Goal: Information Seeking & Learning: Learn about a topic

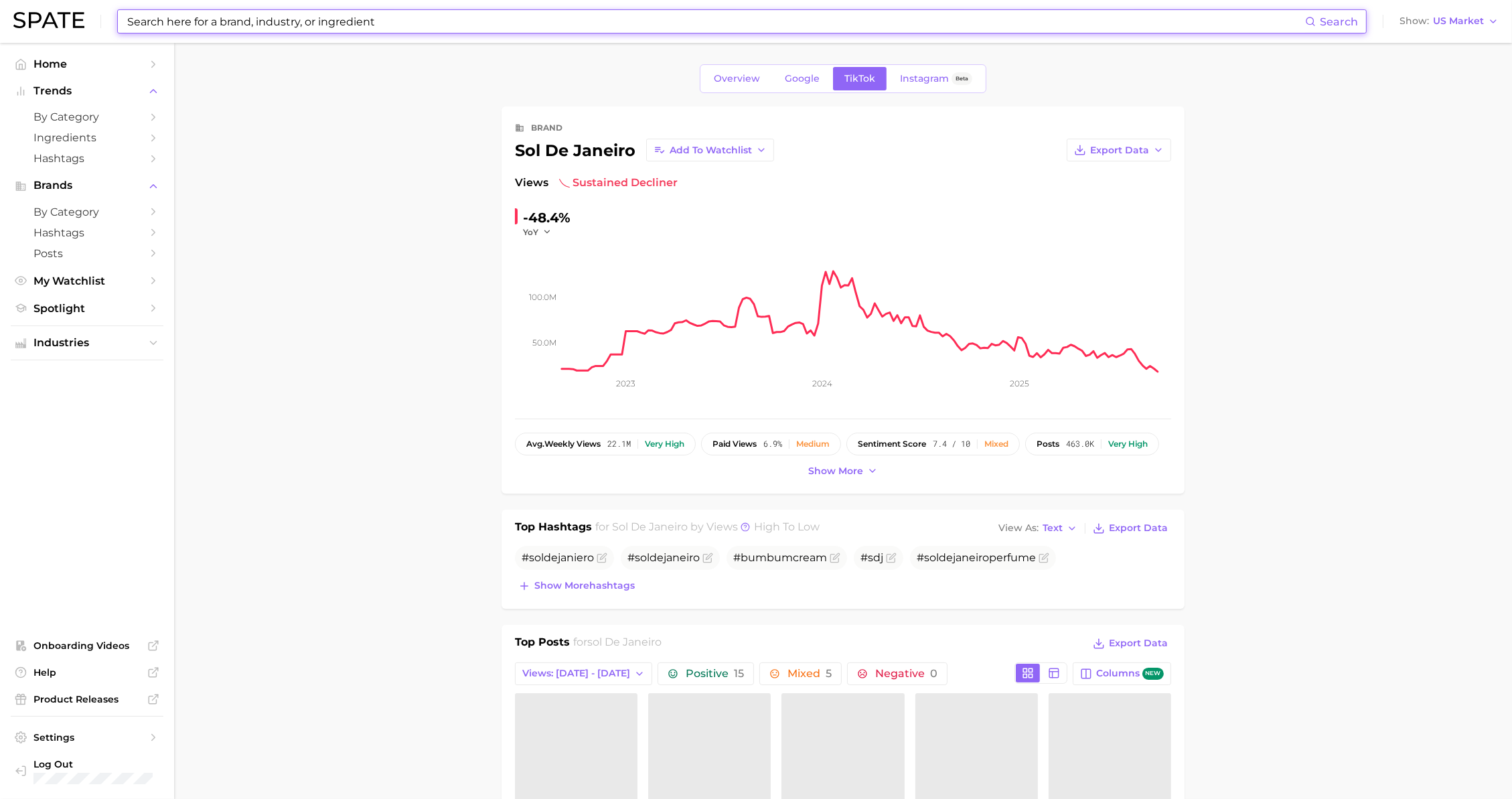
click at [194, 16] on input at bounding box center [716, 21] width 1179 height 23
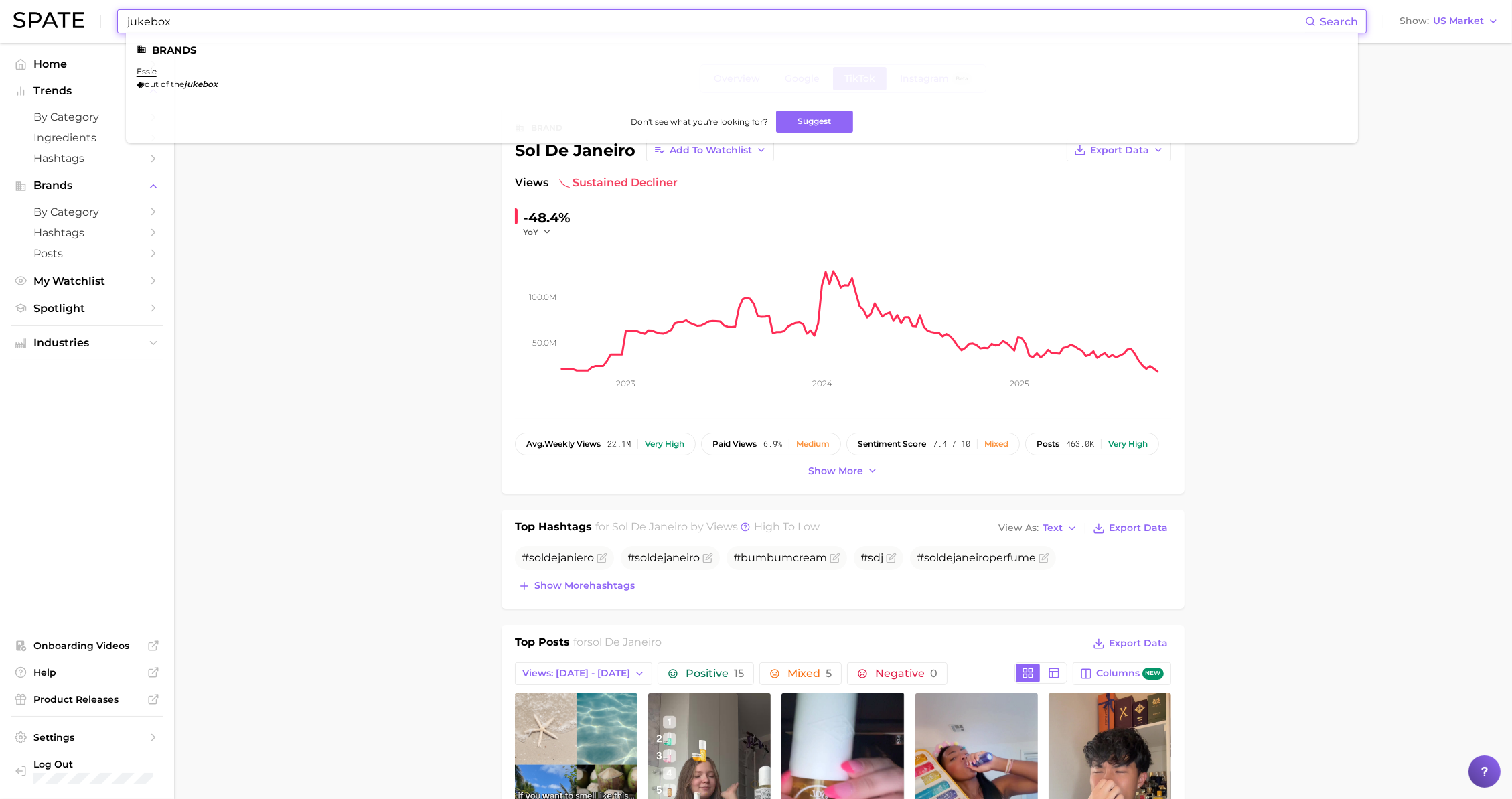
click at [198, 23] on input "jukebox" at bounding box center [716, 21] width 1179 height 23
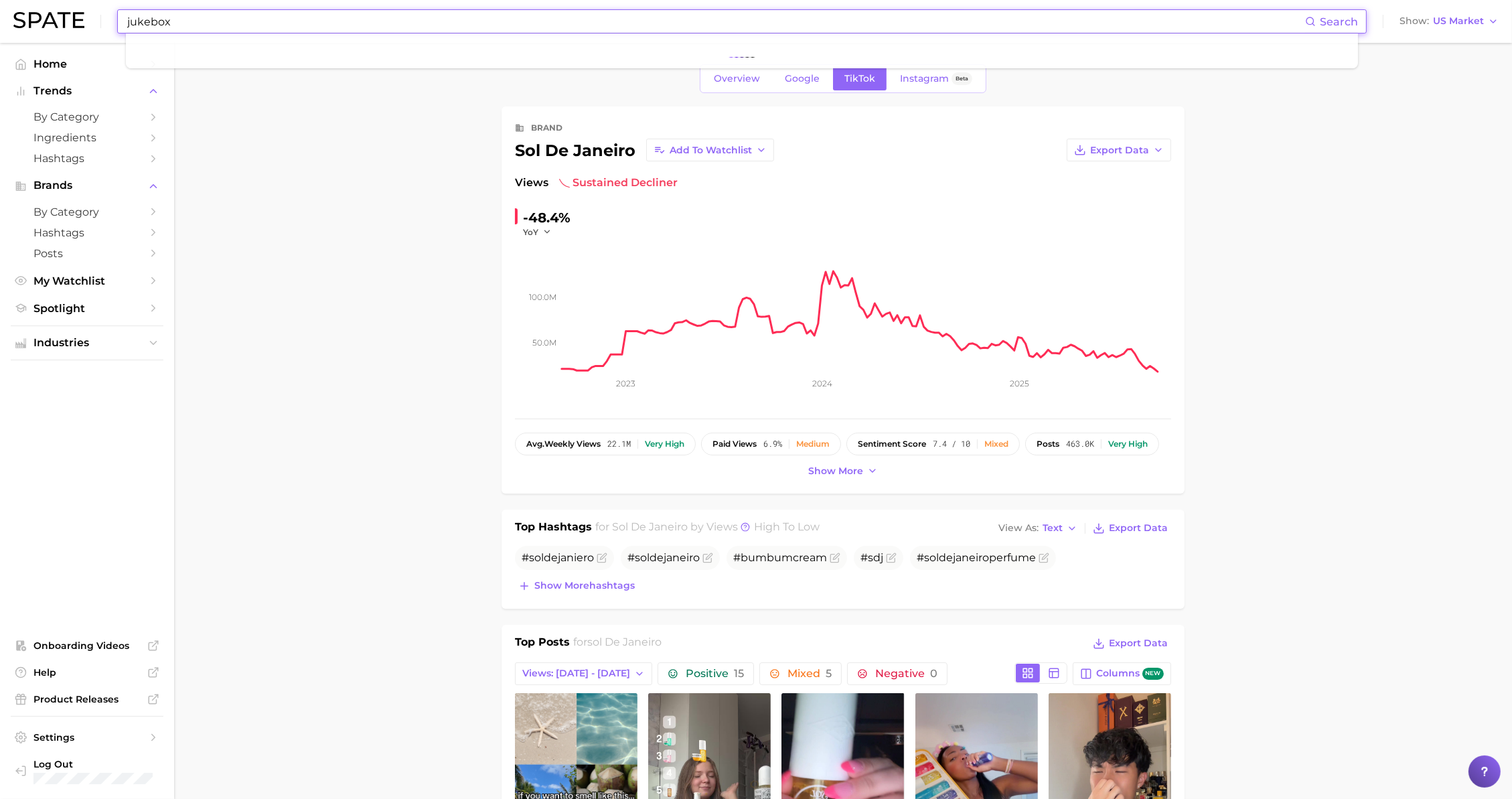
type input "jukebox"
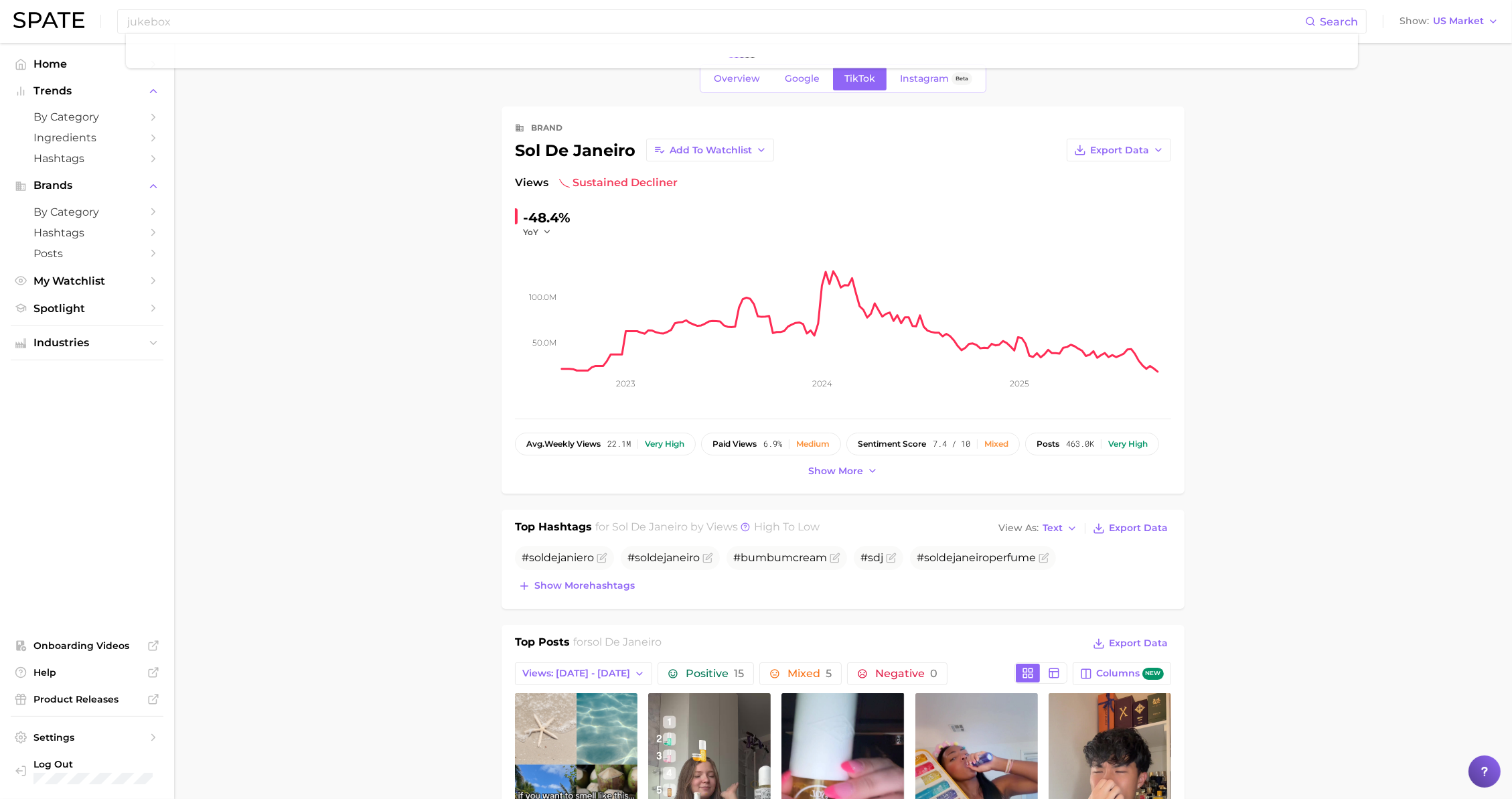
click at [29, 23] on img at bounding box center [49, 20] width 71 height 16
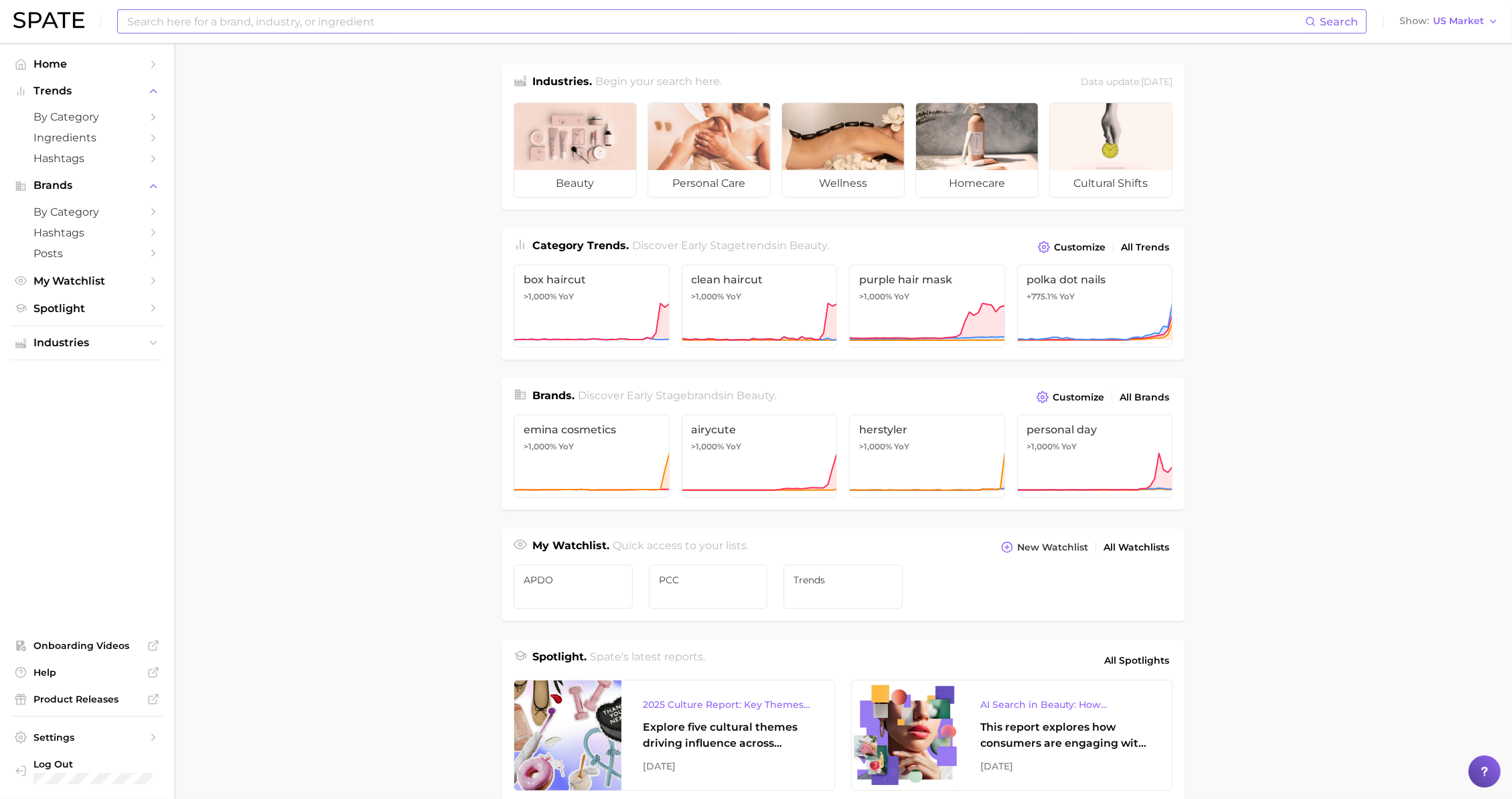
click at [527, 31] on input at bounding box center [716, 21] width 1179 height 23
type input "deodorant"
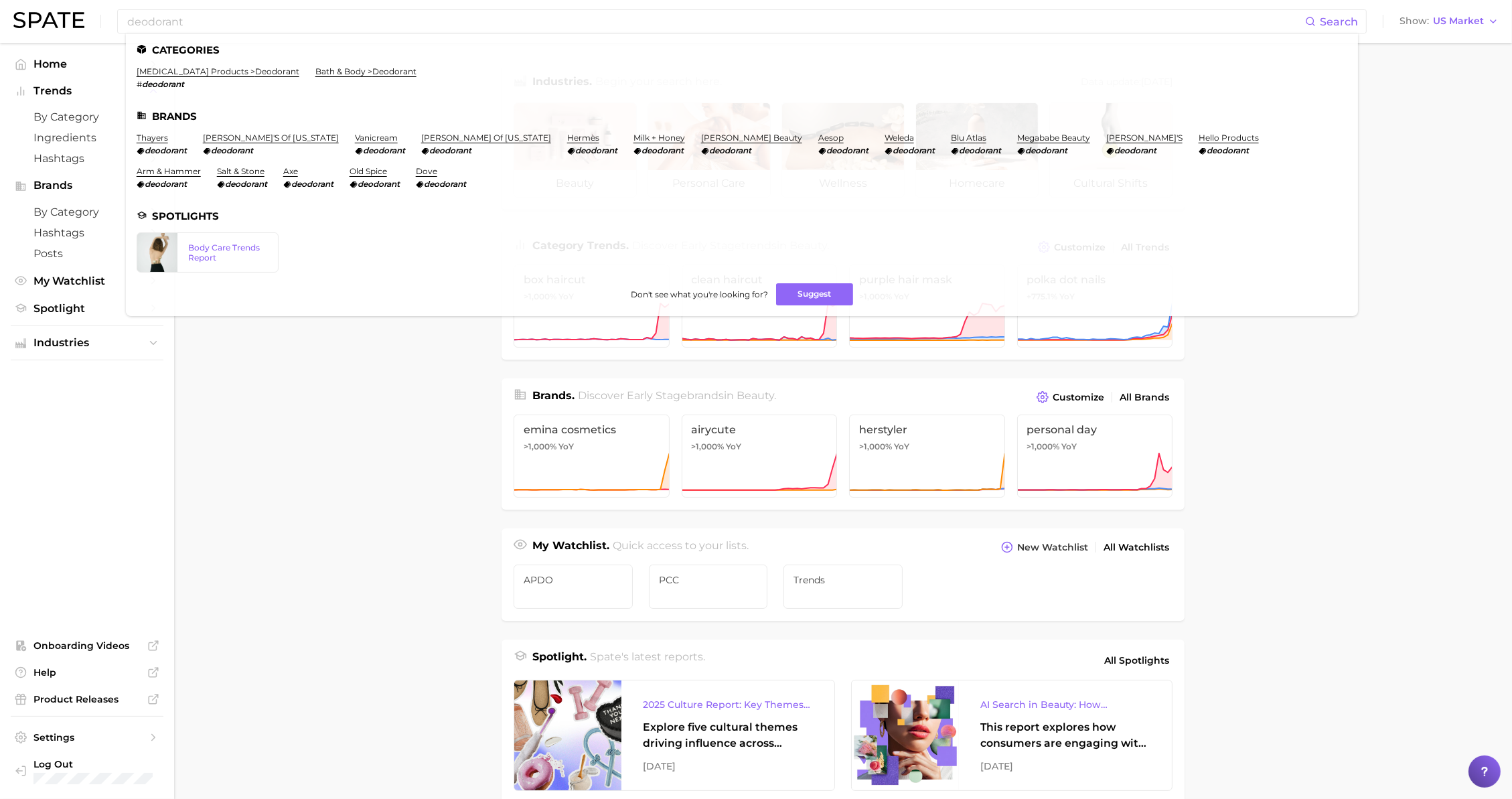
click at [212, 411] on main "Industries. Begin your search here. Data update: August 31st, 2025 beauty perso…" at bounding box center [843, 566] width 1338 height 1046
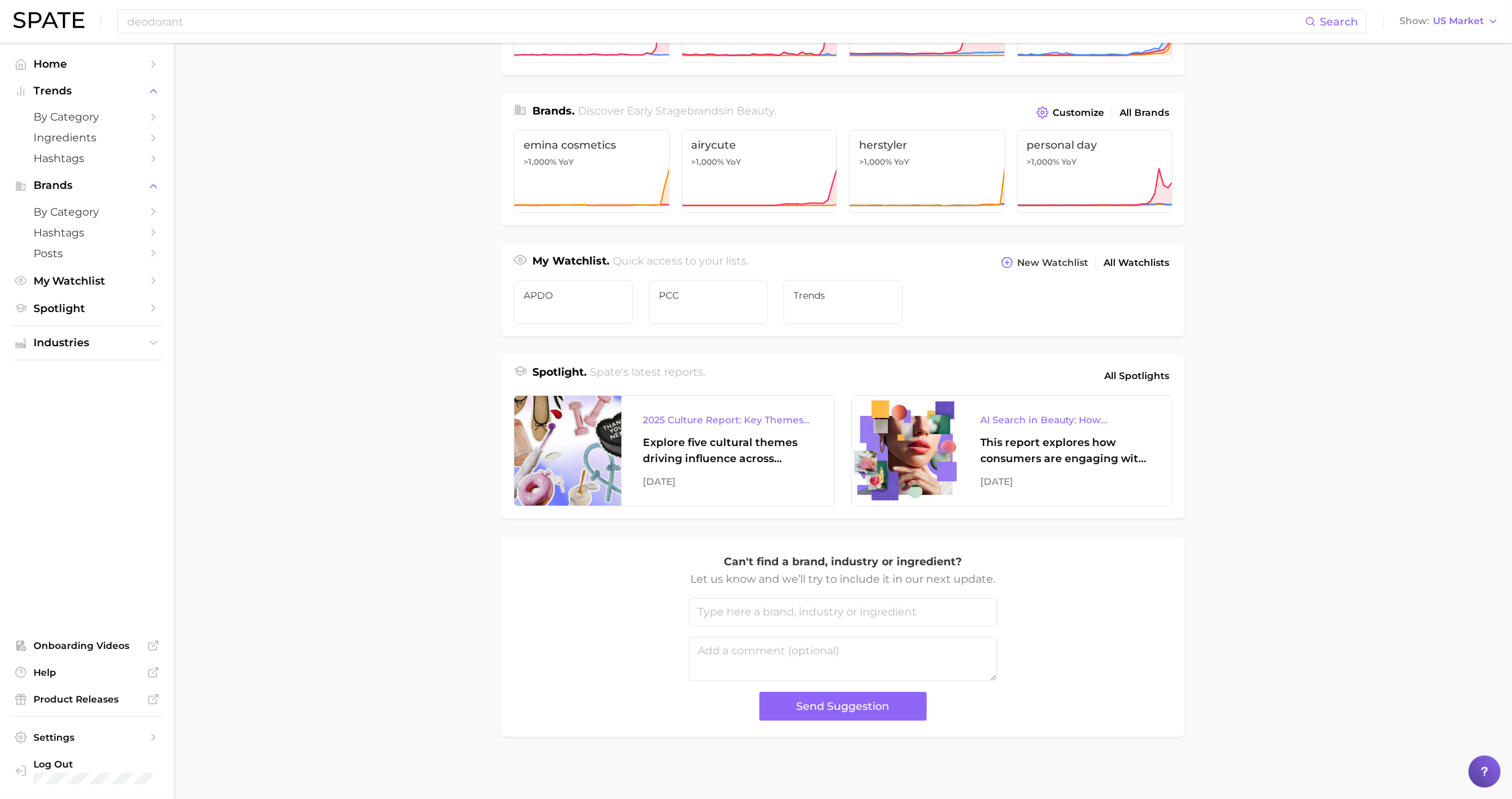
scroll to position [288, 0]
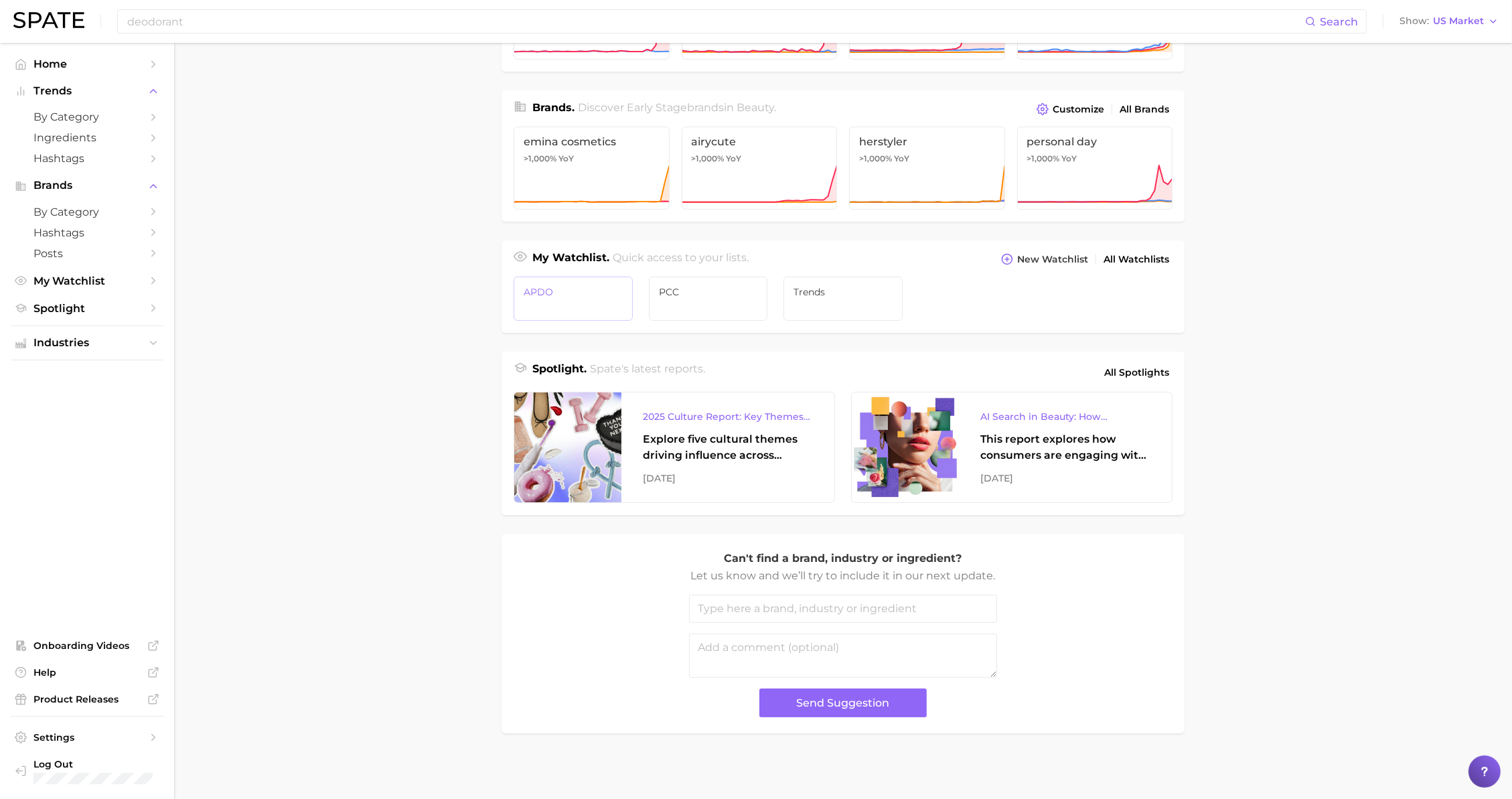
click at [522, 314] on link "APDO" at bounding box center [573, 298] width 120 height 45
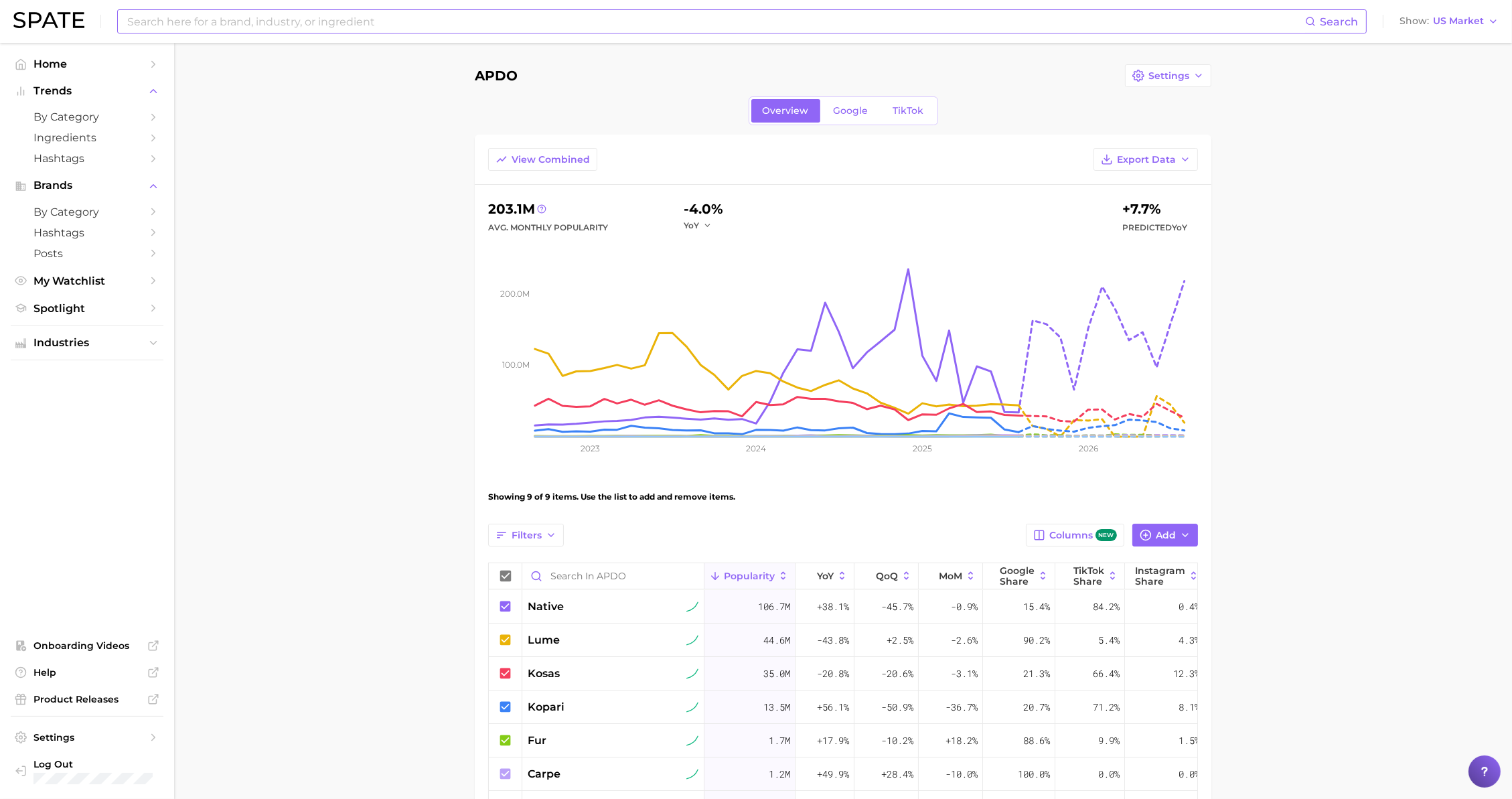
click at [411, 16] on input at bounding box center [716, 21] width 1179 height 23
click at [98, 121] on span "by Category" at bounding box center [87, 116] width 107 height 12
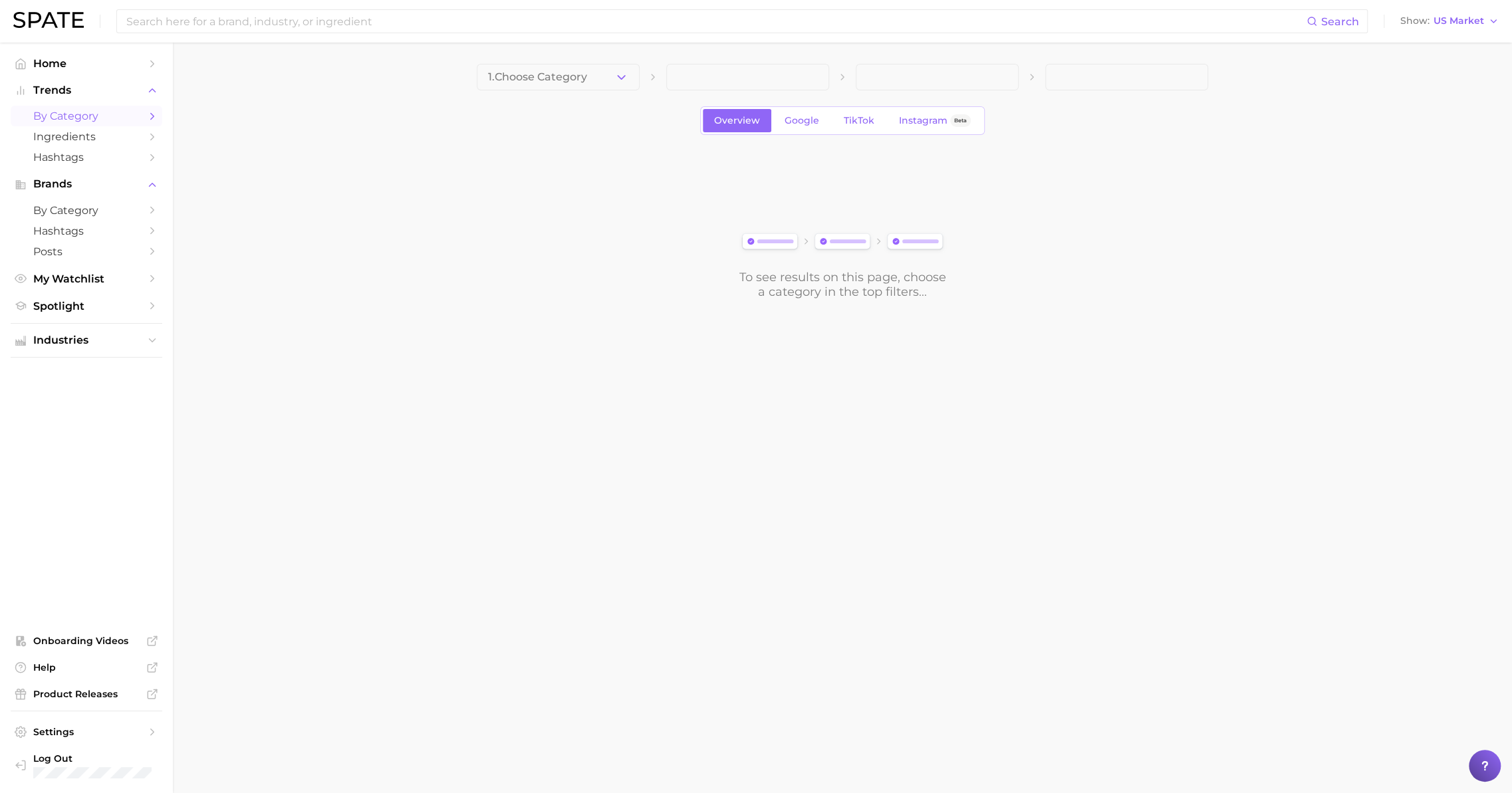
click at [591, 90] on div "1. Choose Category Overview Google TikTok Instagram Beta To see results on this…" at bounding box center [842, 181] width 731 height 235
click at [619, 79] on icon "button" at bounding box center [621, 77] width 14 height 14
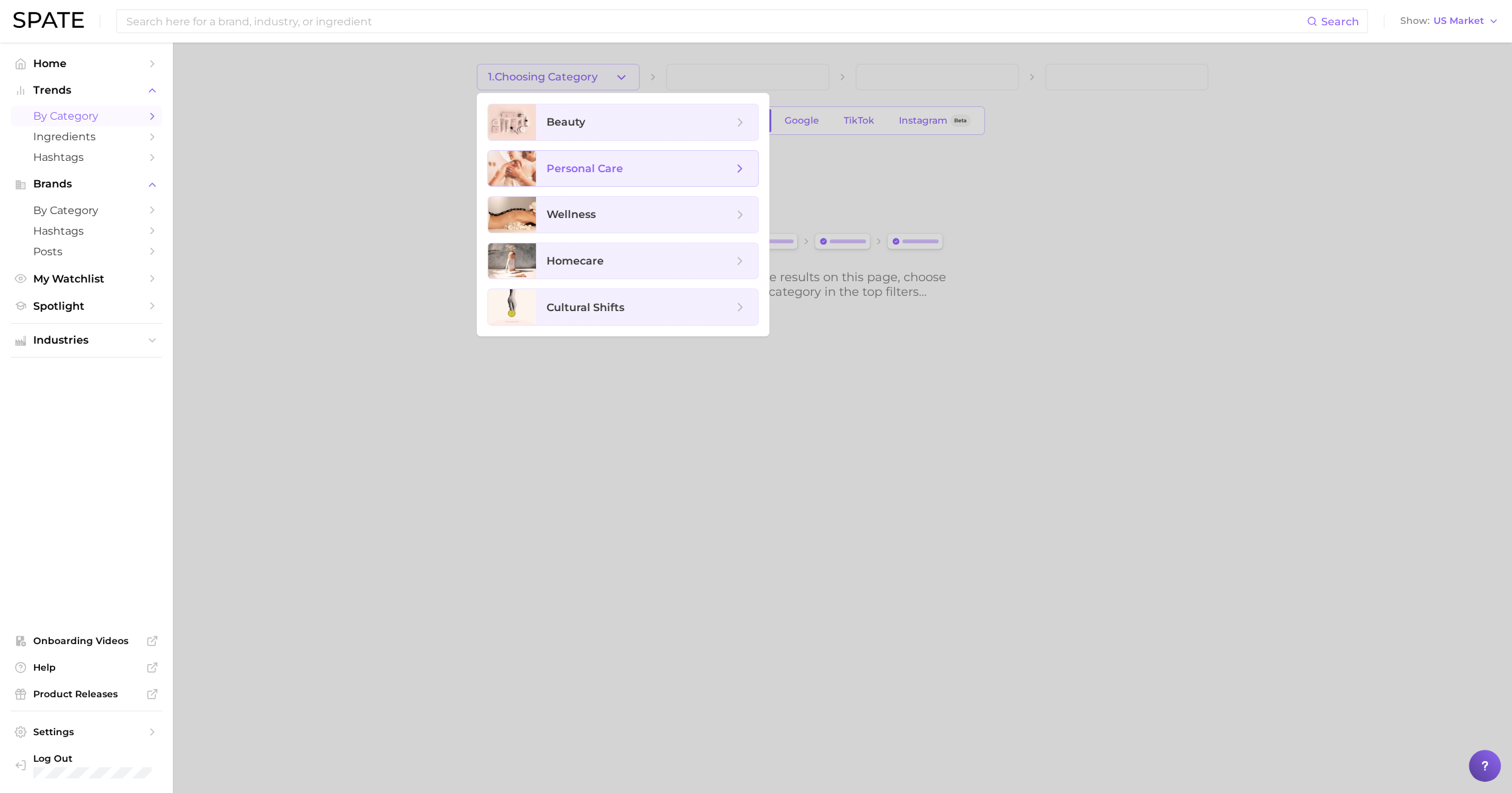
click at [641, 169] on span "personal care" at bounding box center [639, 169] width 186 height 15
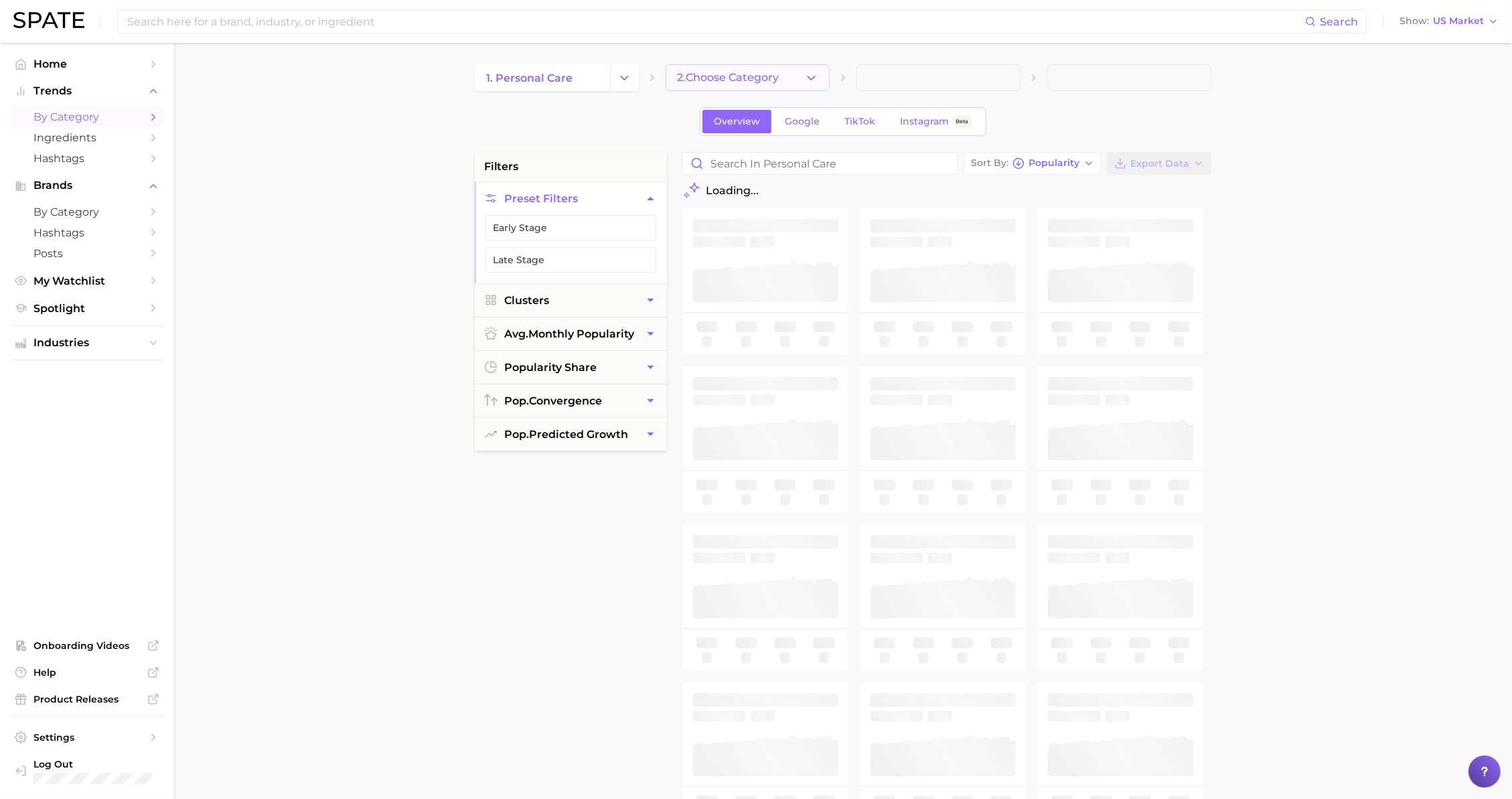
click at [791, 87] on button "2. Choose Category" at bounding box center [747, 78] width 164 height 26
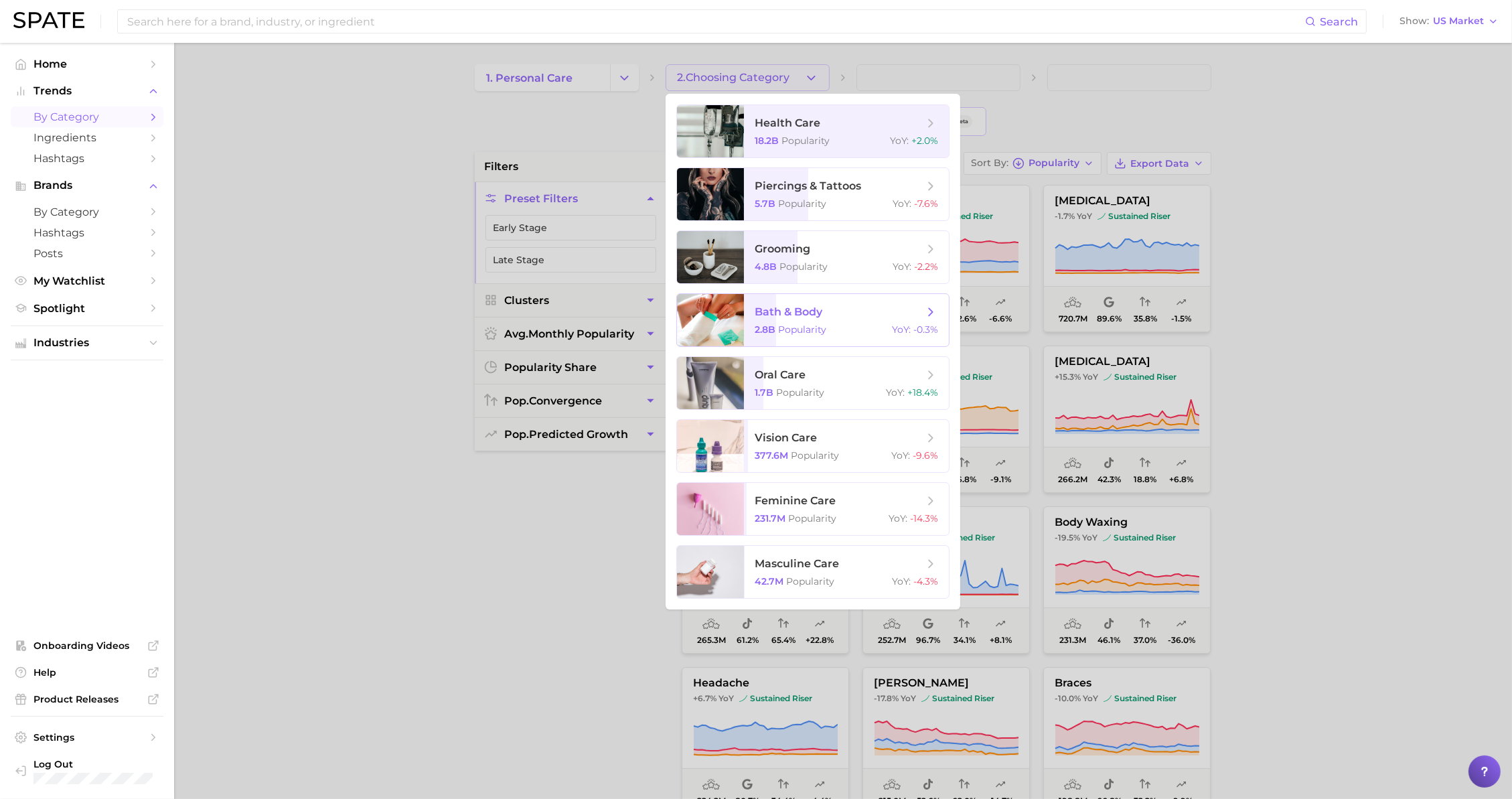
click at [857, 318] on span "bath & body" at bounding box center [838, 313] width 169 height 15
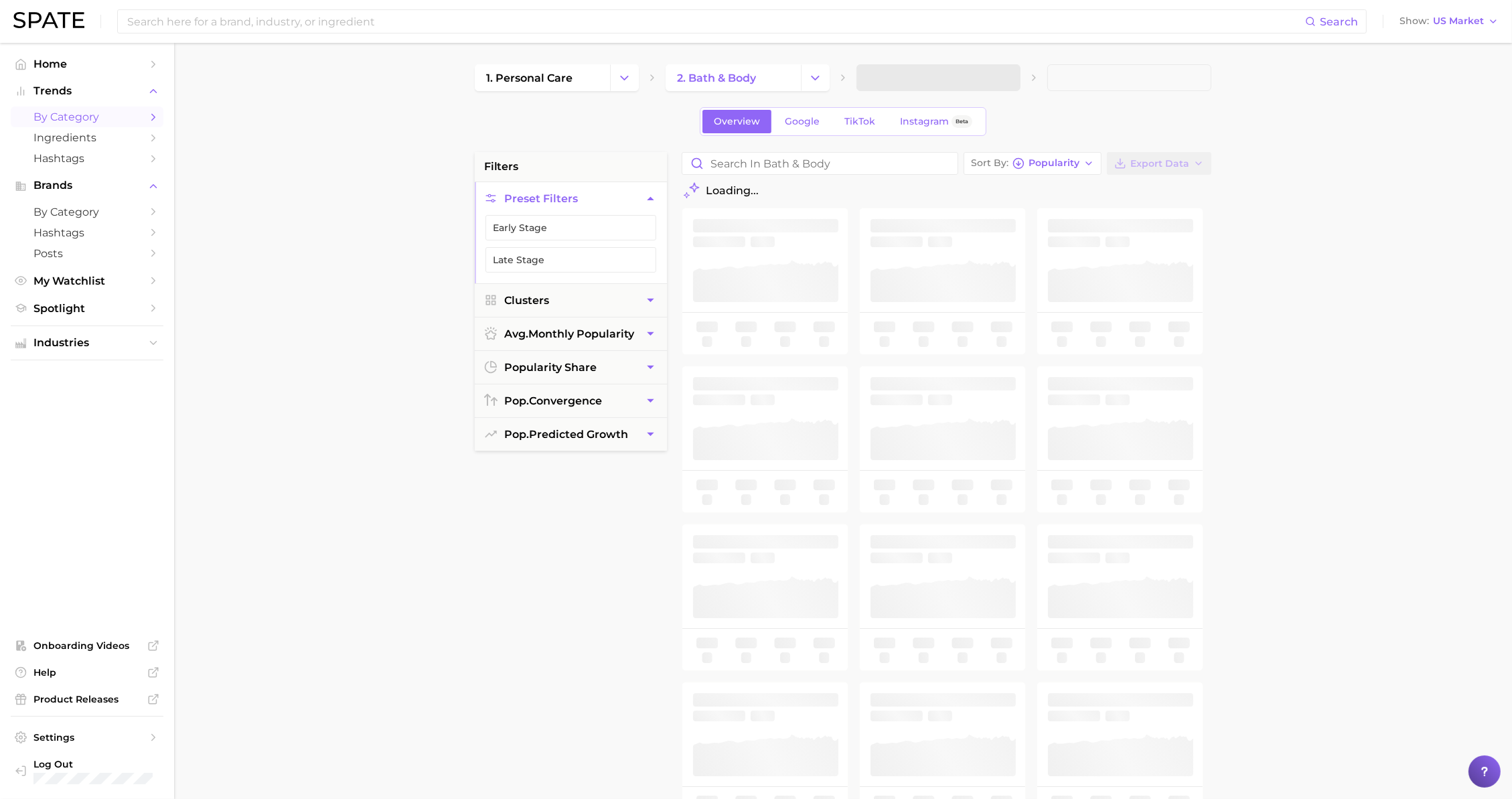
click at [993, 80] on span at bounding box center [938, 78] width 164 height 26
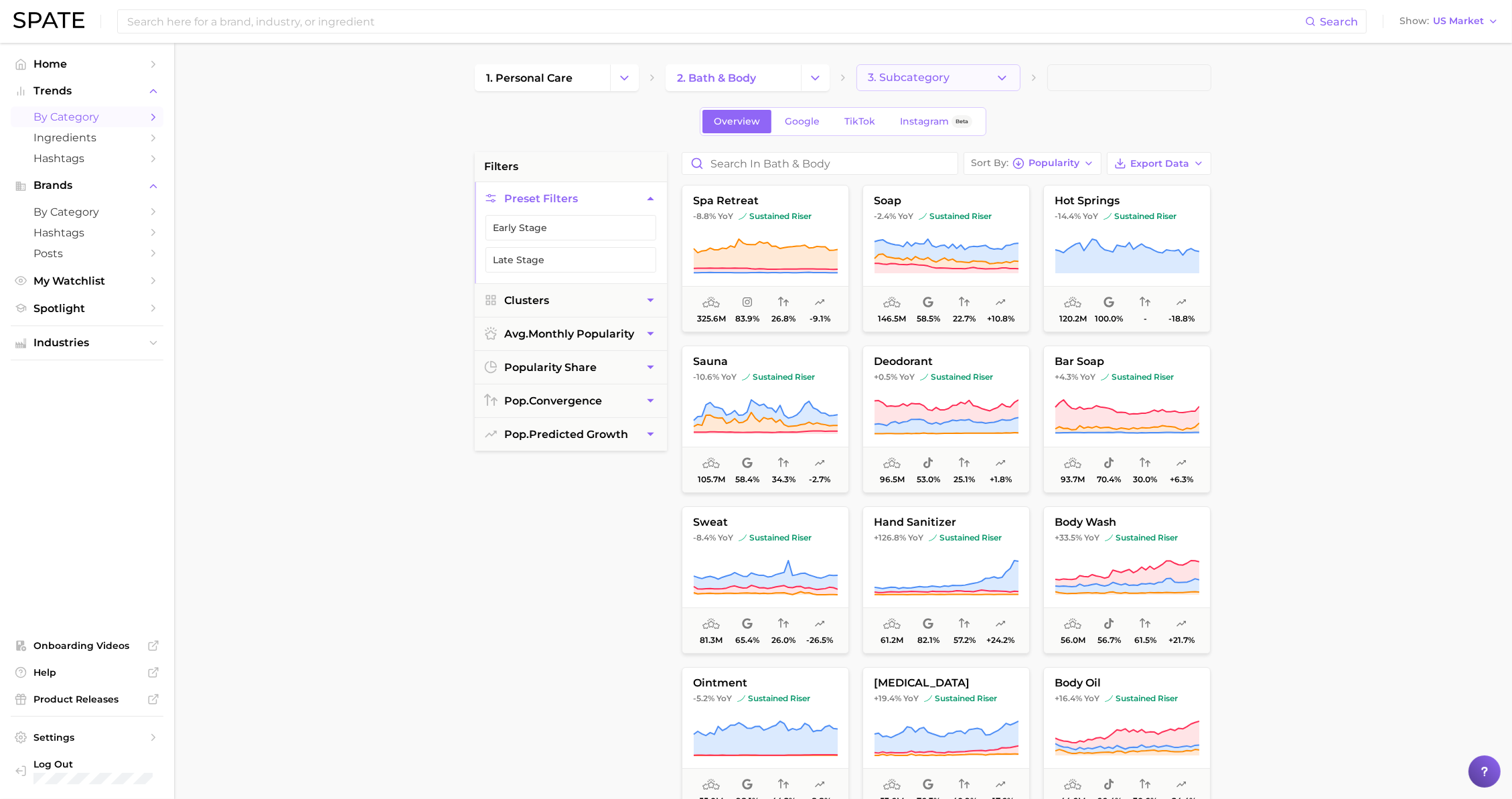
click at [937, 73] on span "3. Subcategory" at bounding box center [909, 78] width 82 height 12
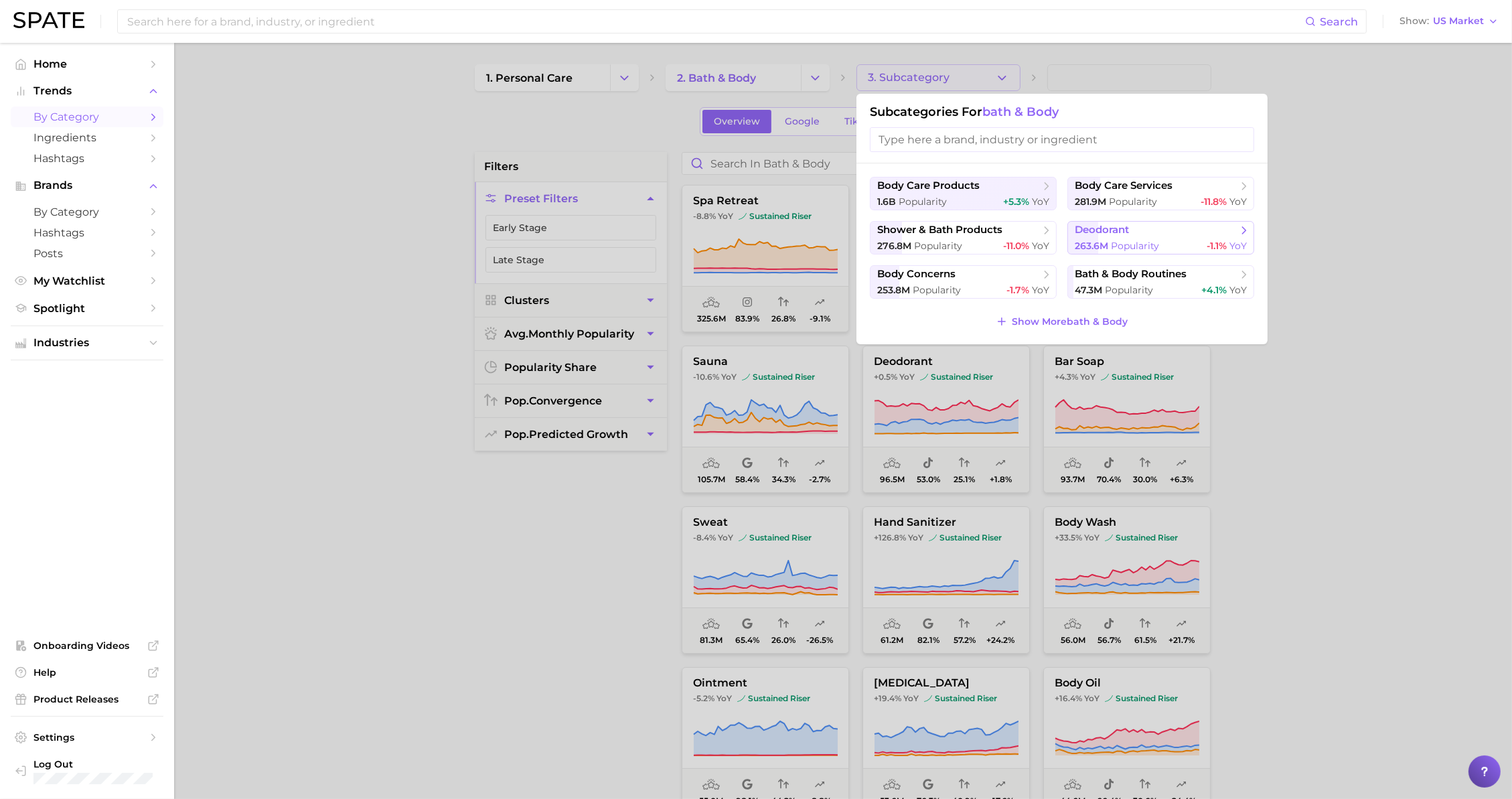
click at [1178, 235] on span "deodorant" at bounding box center [1155, 230] width 162 height 13
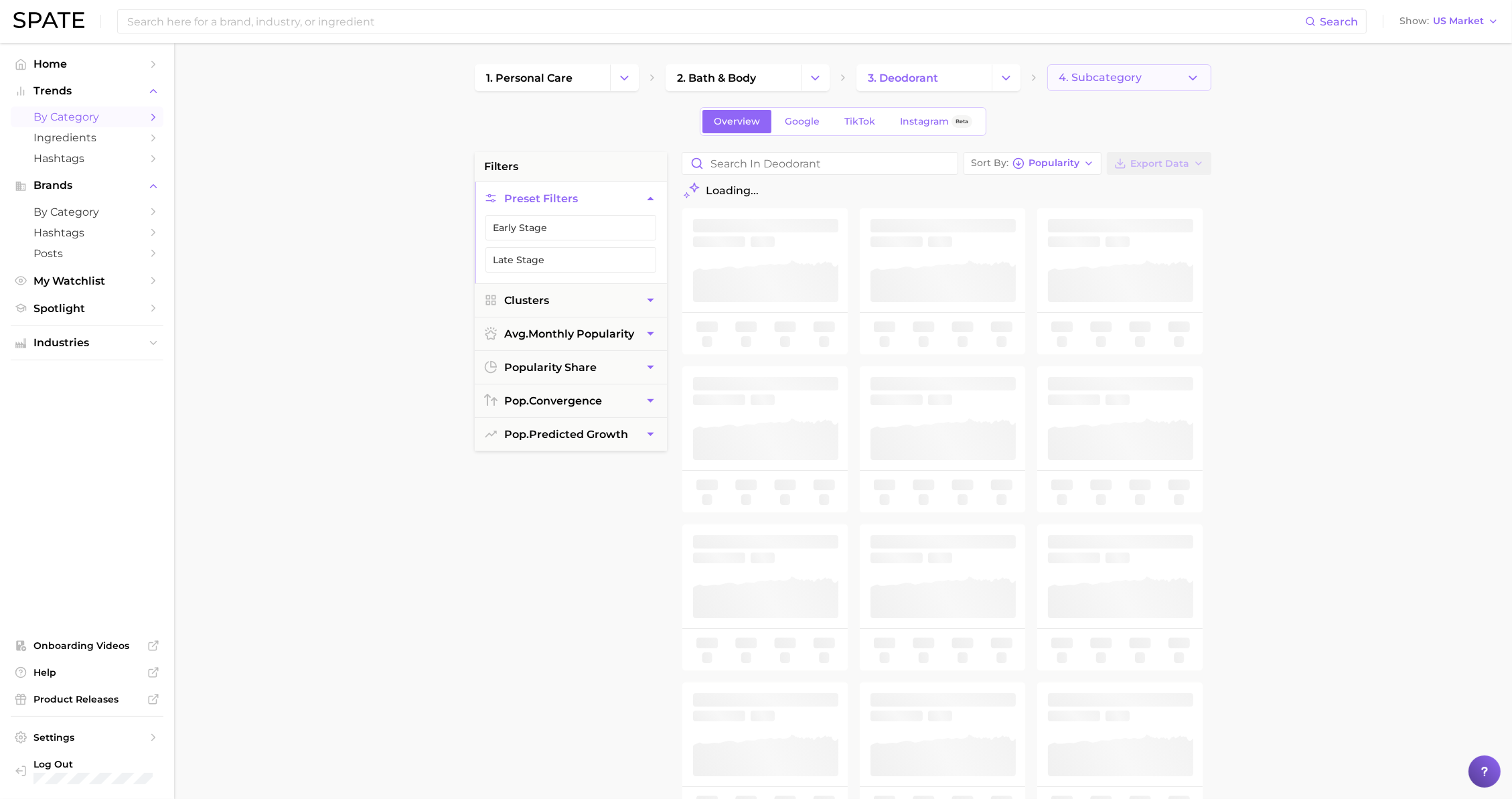
click at [1165, 79] on button "4. Subcategory" at bounding box center [1129, 78] width 164 height 26
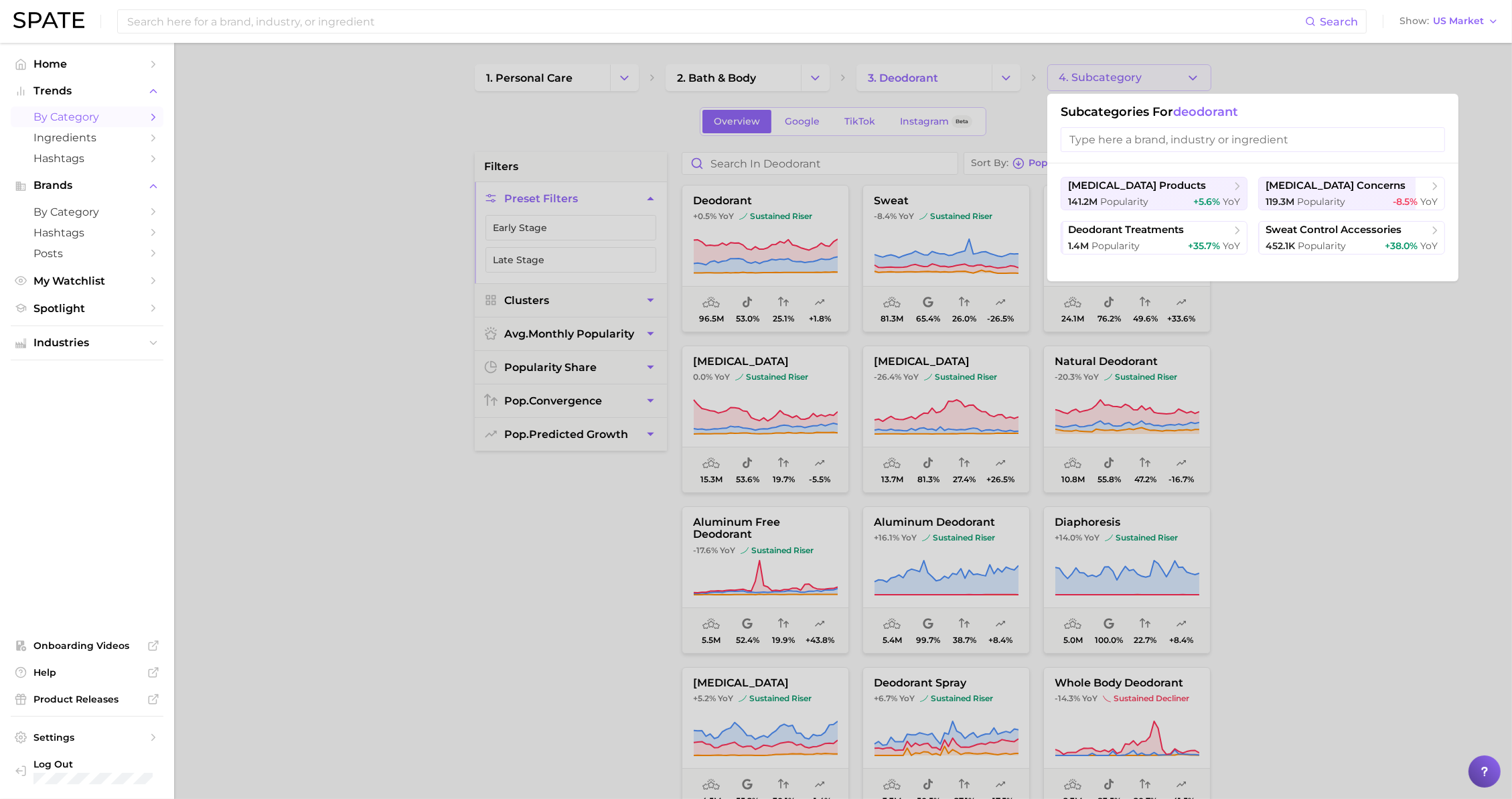
click at [1165, 79] on div at bounding box center [756, 399] width 1512 height 799
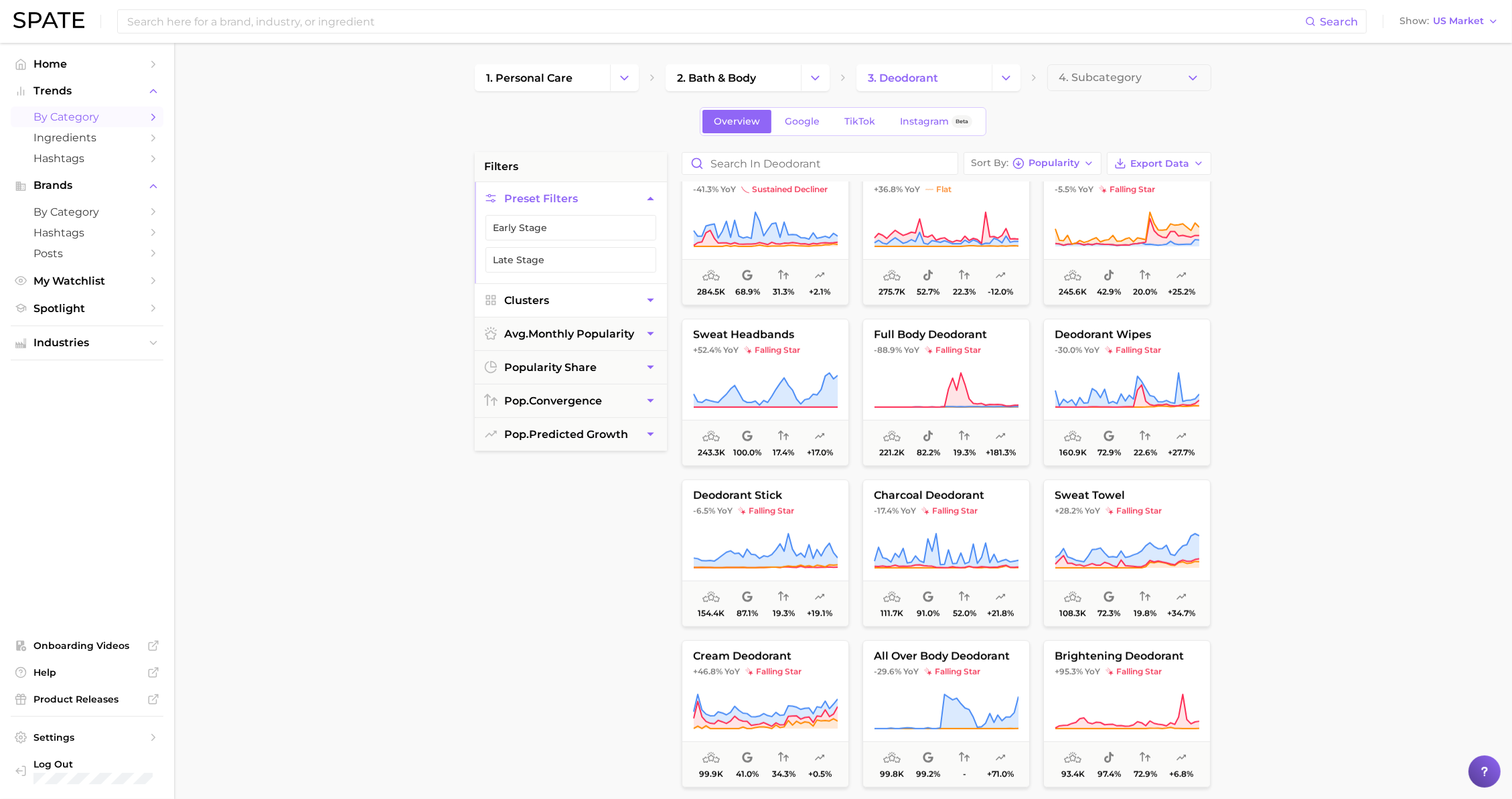
click at [616, 308] on button "Clusters" at bounding box center [571, 300] width 192 height 33
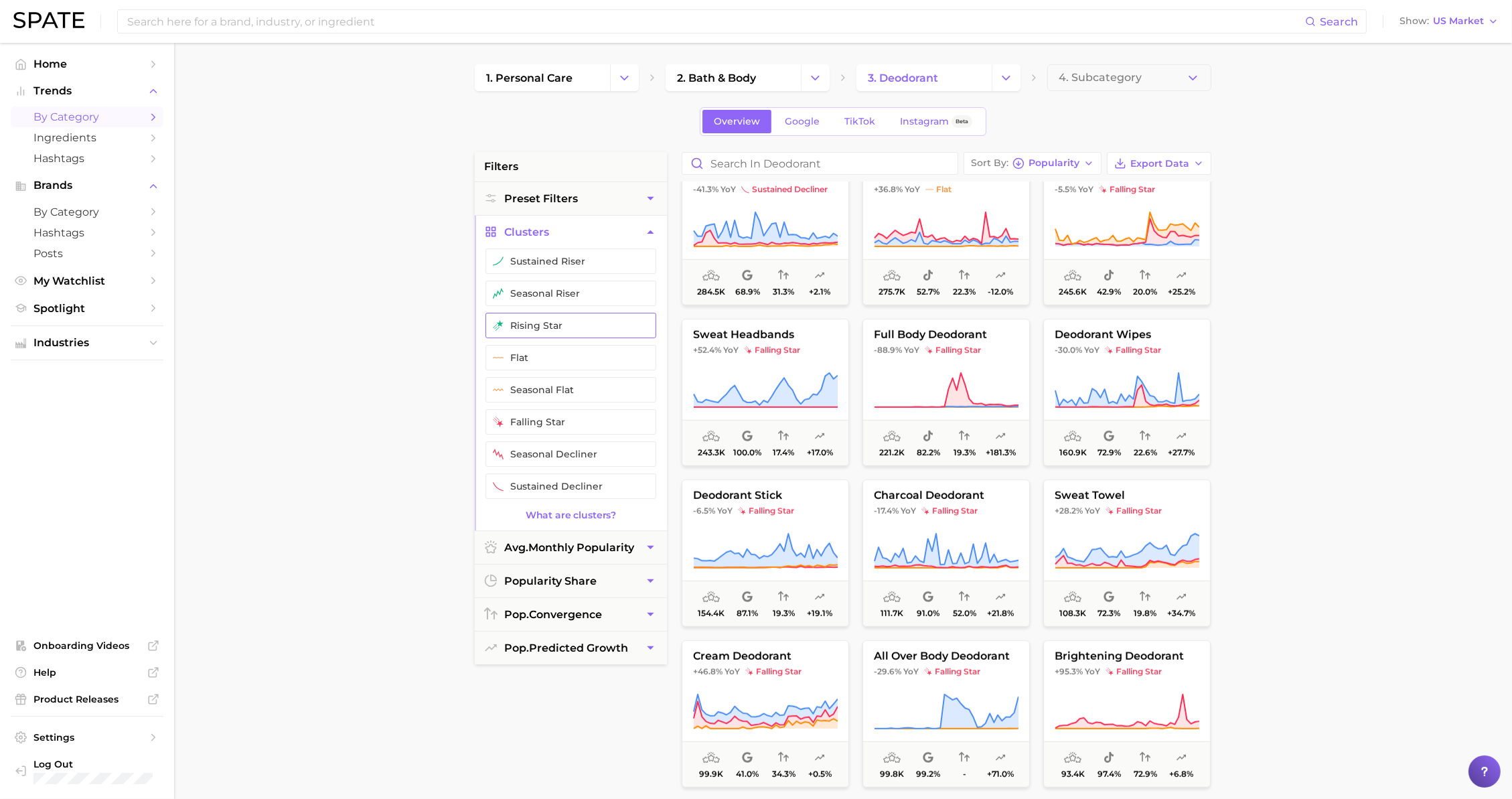
click at [559, 319] on button "rising star" at bounding box center [571, 325] width 171 height 26
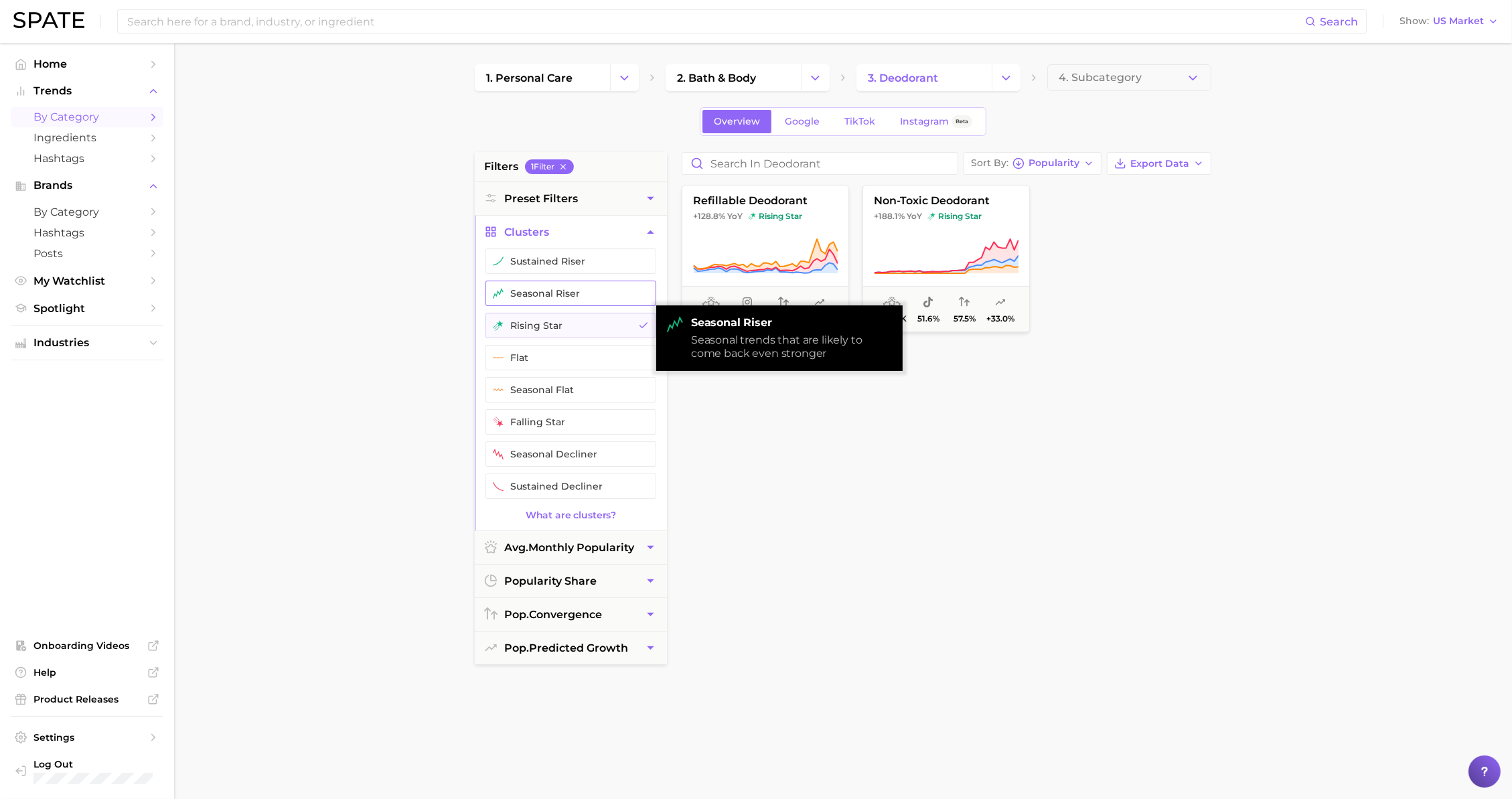
click at [589, 281] on button "seasonal riser" at bounding box center [571, 293] width 171 height 26
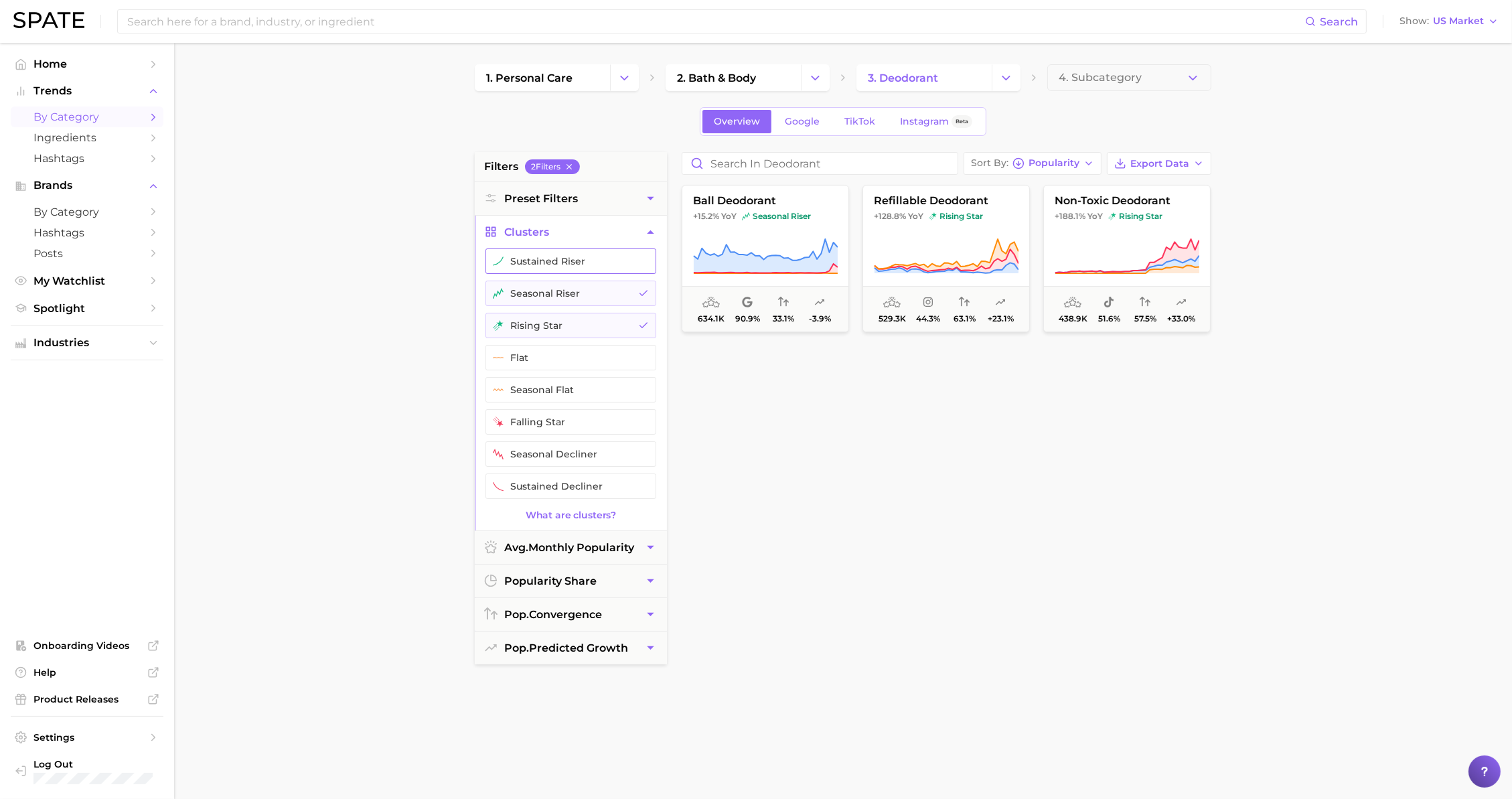
click at [594, 270] on button "sustained riser" at bounding box center [571, 261] width 171 height 26
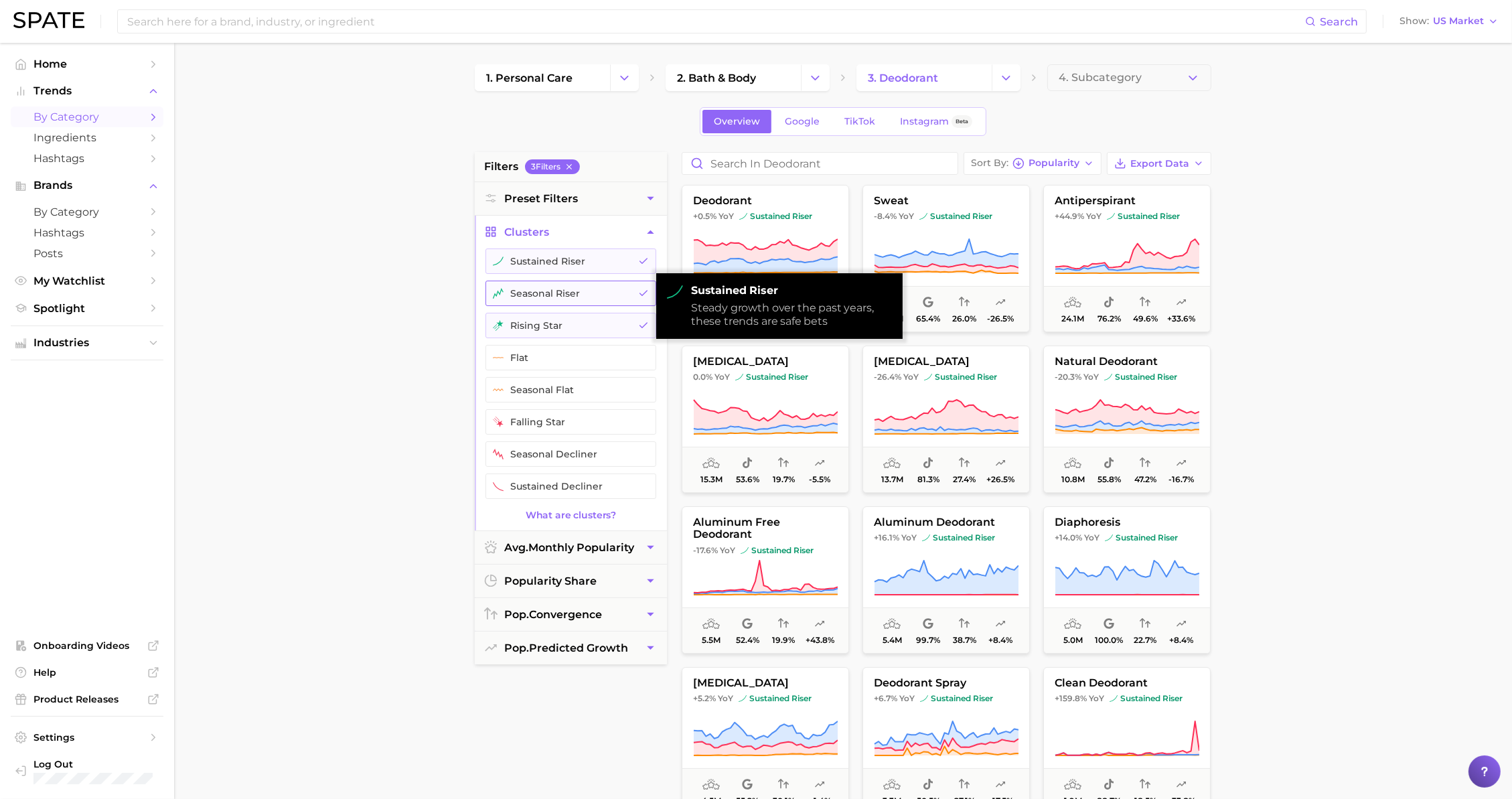
click at [587, 289] on button "seasonal riser" at bounding box center [571, 293] width 171 height 26
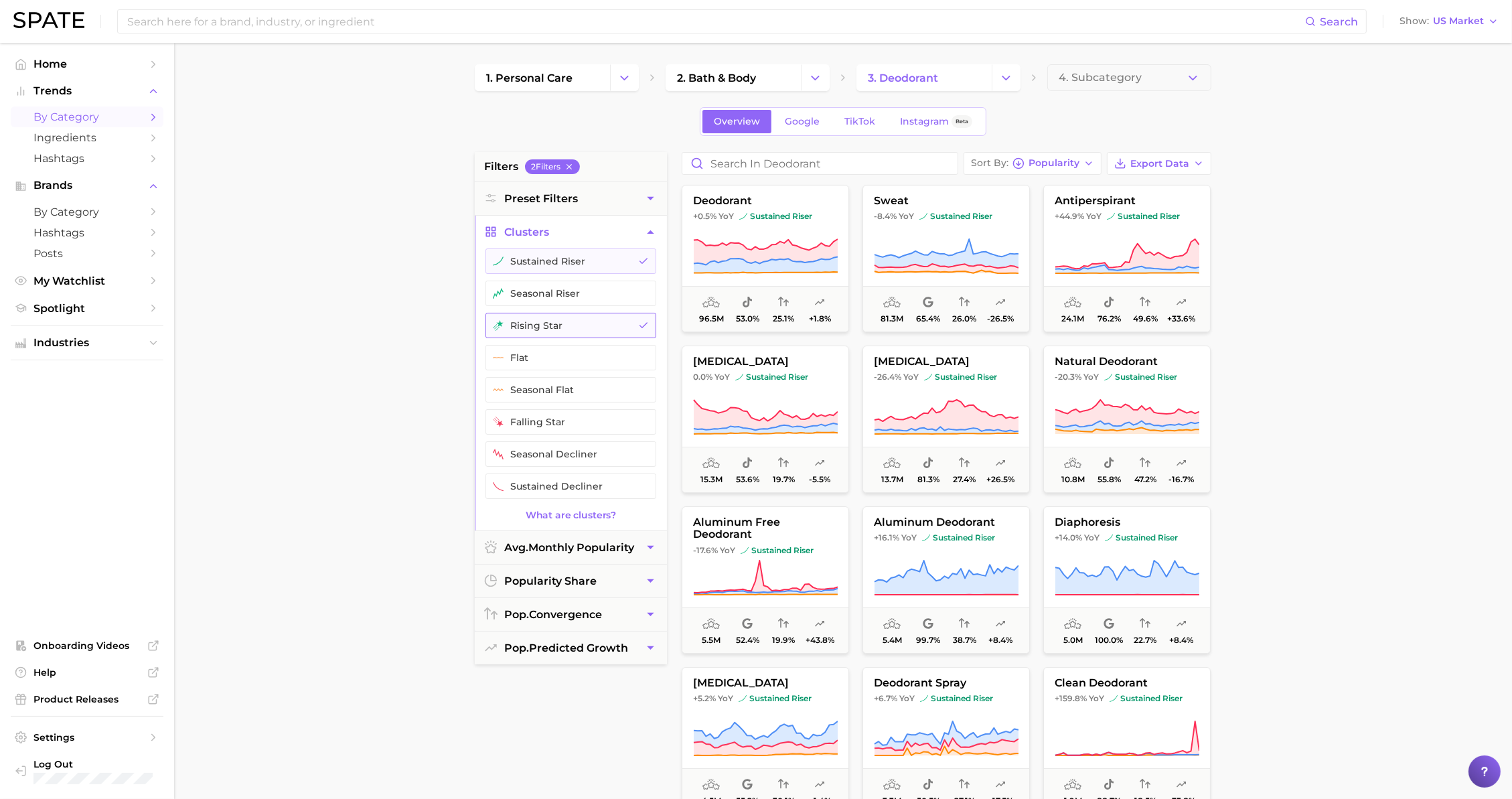
click at [561, 320] on button "rising star" at bounding box center [571, 325] width 171 height 26
click at [620, 264] on button "sustained riser" at bounding box center [571, 261] width 171 height 26
click at [869, 171] on input "Search in deodorant" at bounding box center [820, 163] width 275 height 21
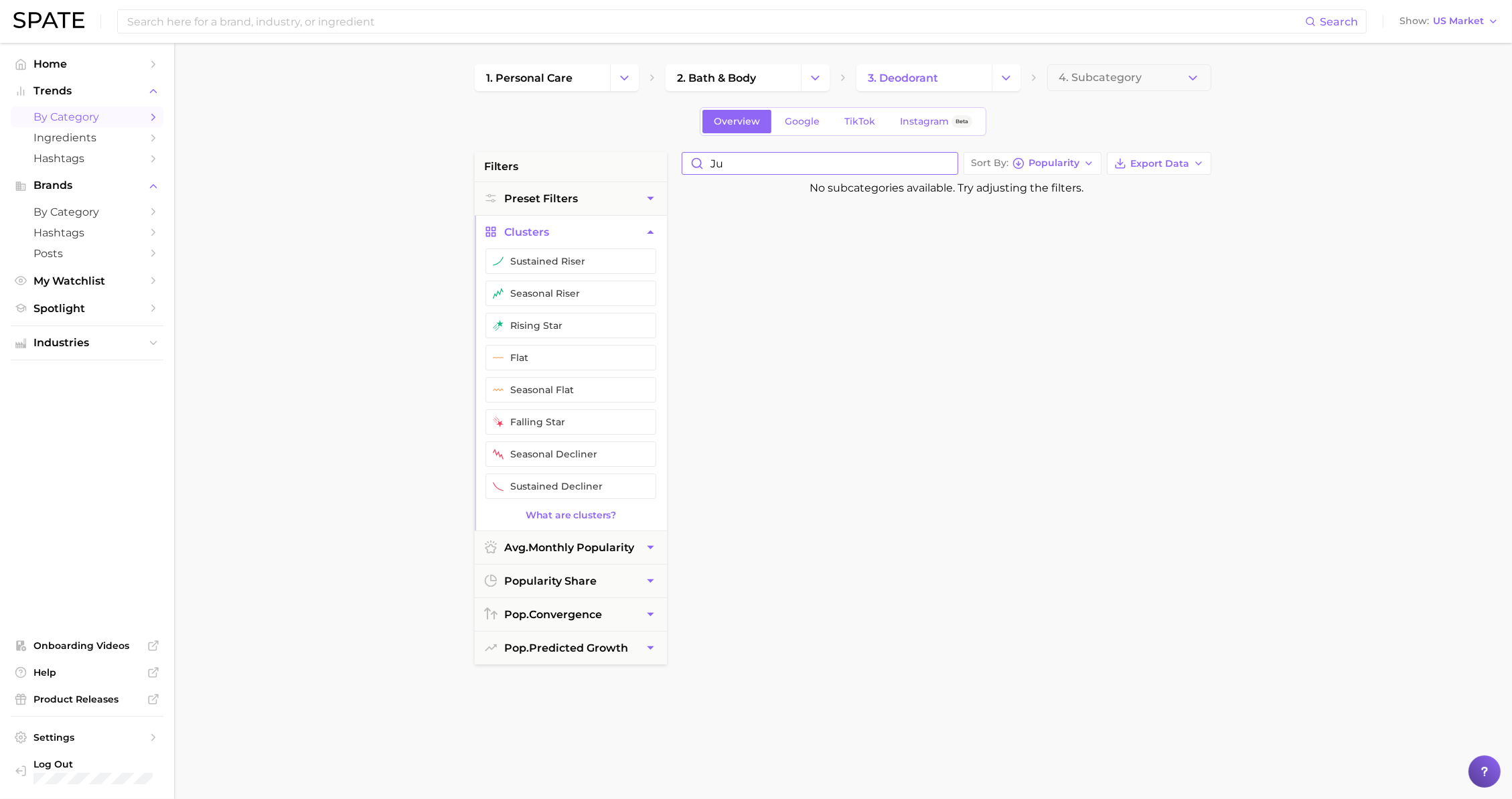
type input "j"
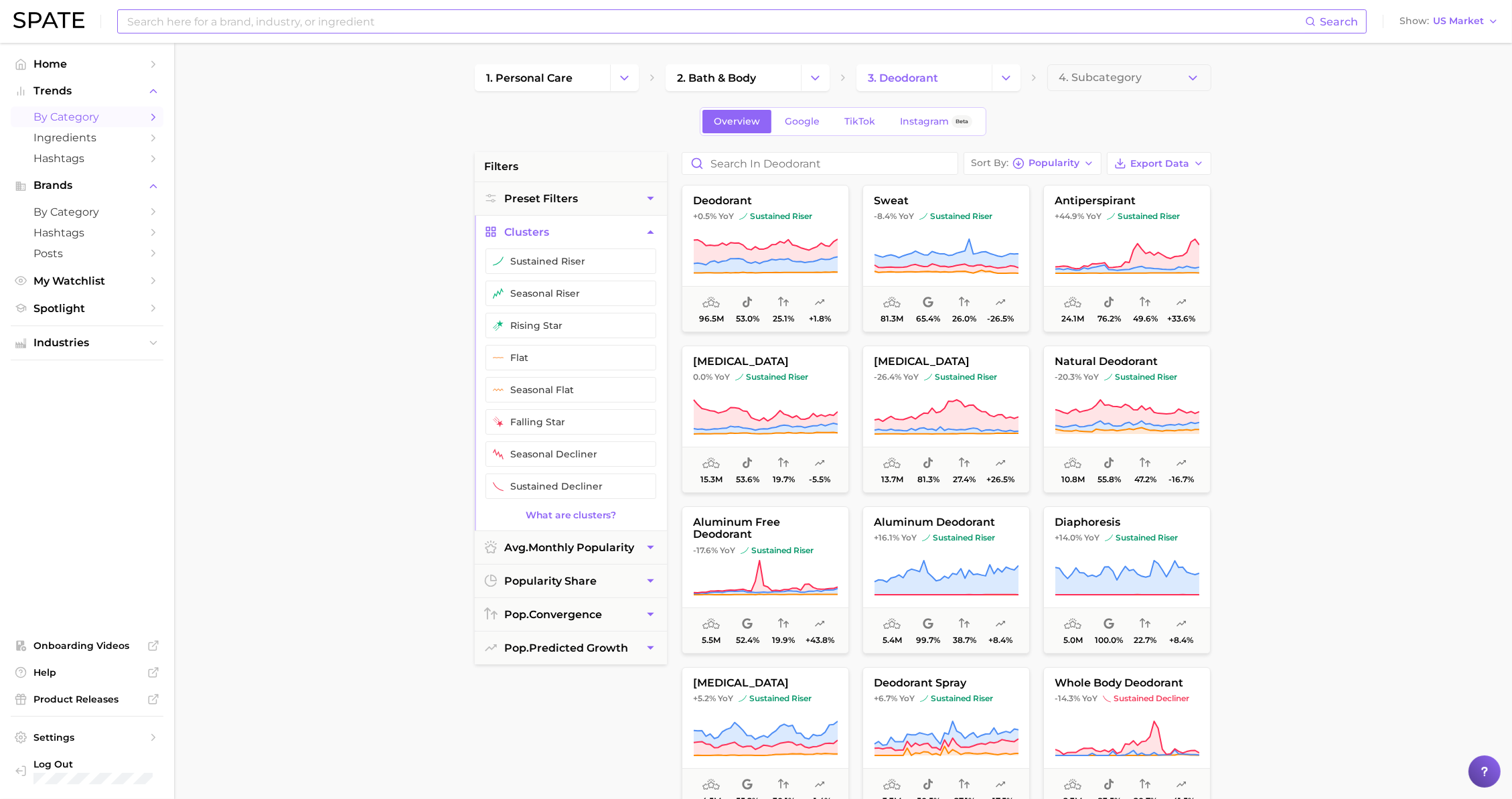
click at [362, 26] on input at bounding box center [716, 21] width 1179 height 23
type input "jukebox deodorant"
click at [1338, 16] on span "Search" at bounding box center [1339, 21] width 38 height 12
click at [1336, 24] on span "Search" at bounding box center [1339, 21] width 38 height 12
click at [815, 57] on button "Suggest" at bounding box center [815, 55] width 77 height 22
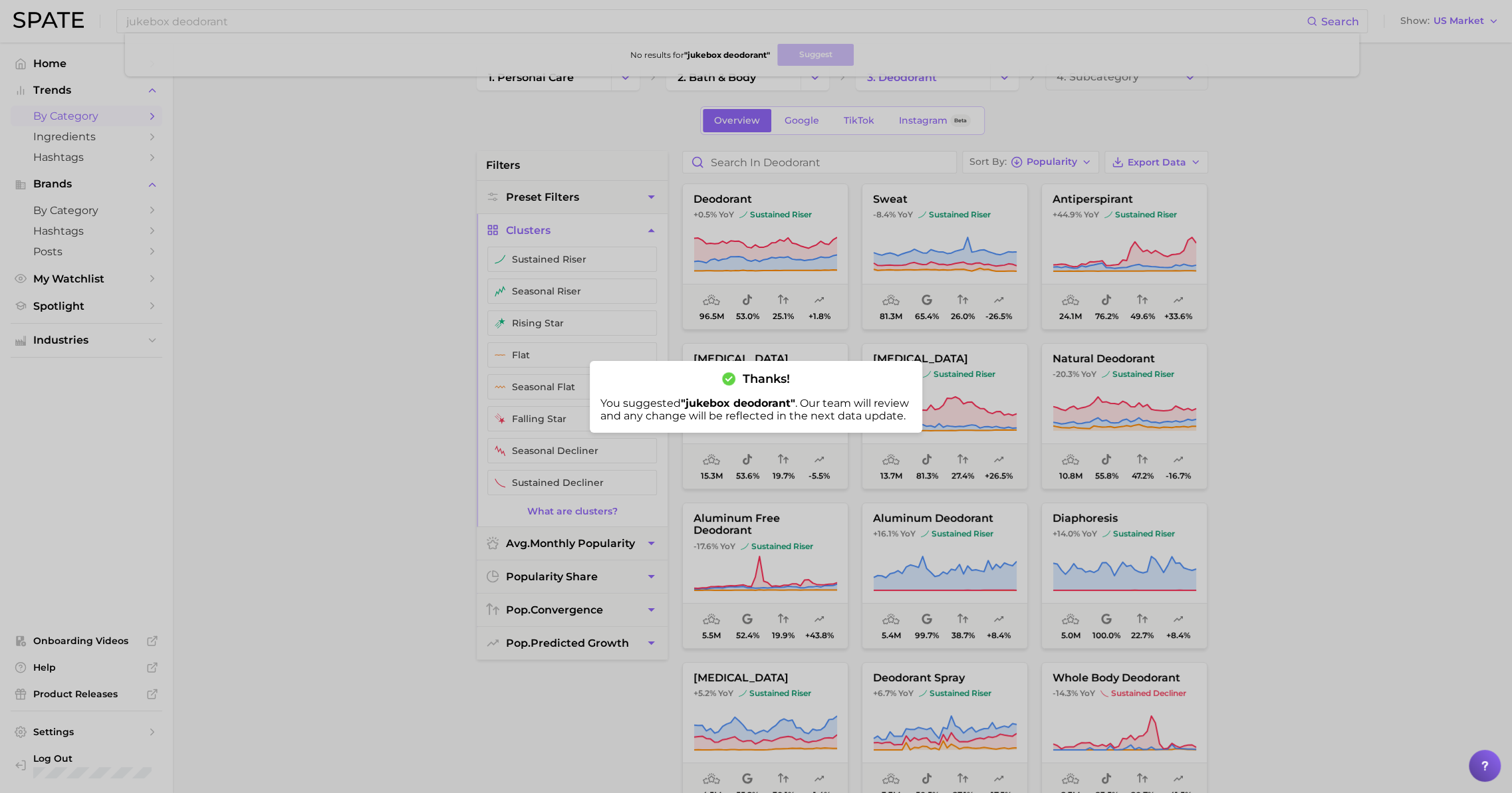
click at [395, 292] on div at bounding box center [756, 396] width 1512 height 793
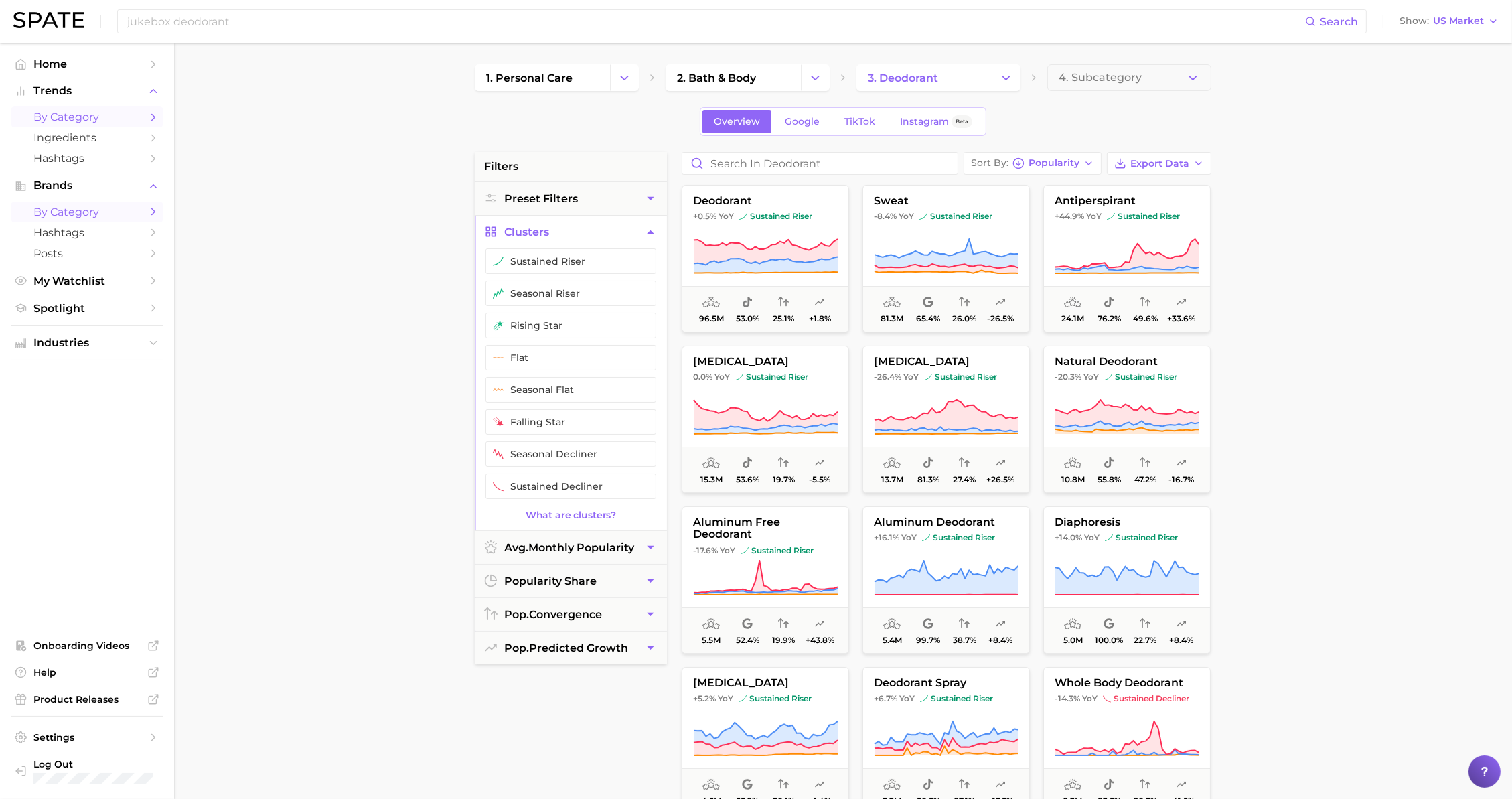
click at [118, 207] on span "by Category" at bounding box center [87, 211] width 107 height 12
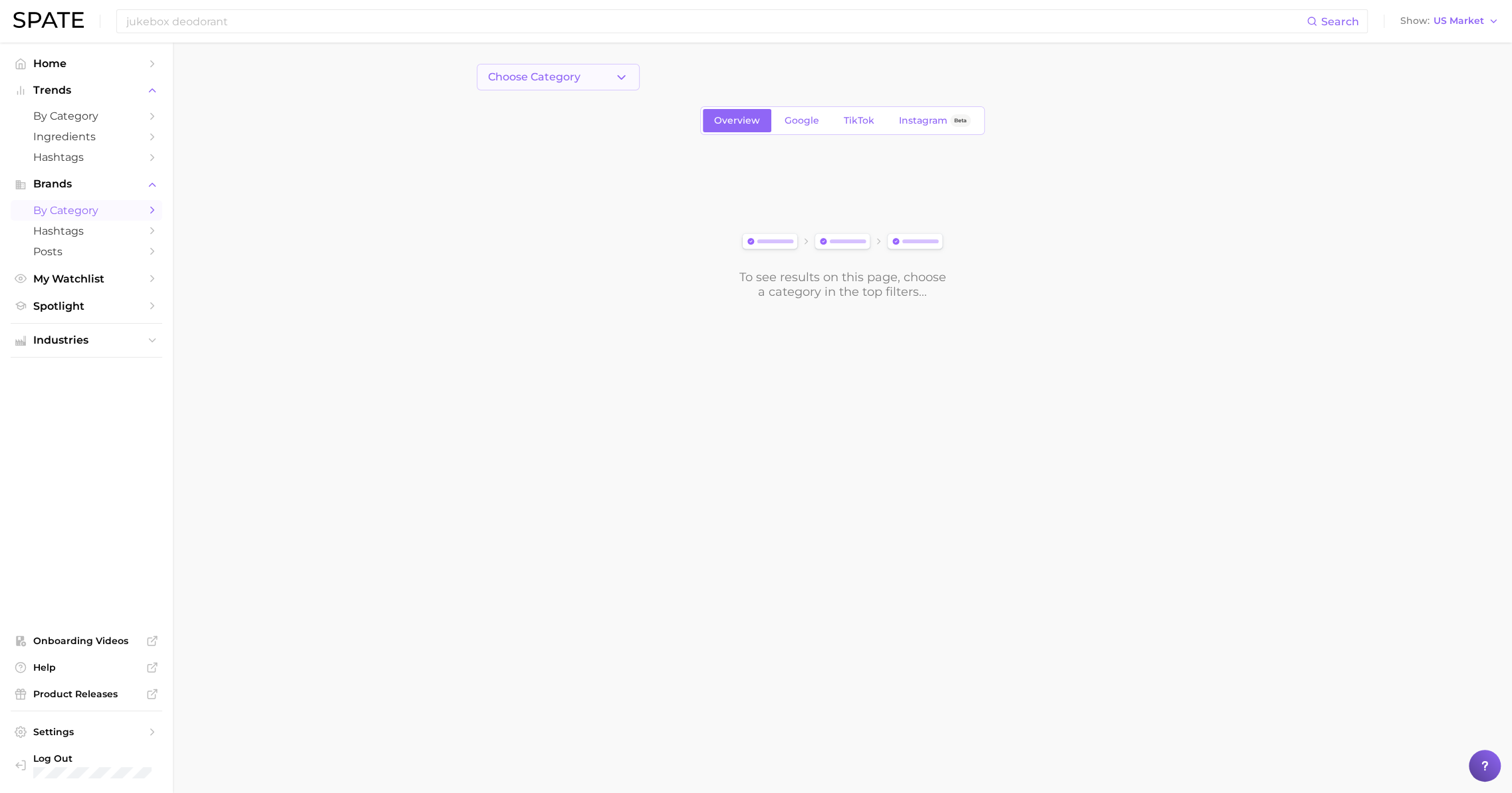
click at [584, 65] on button "Choose Category" at bounding box center [557, 77] width 163 height 26
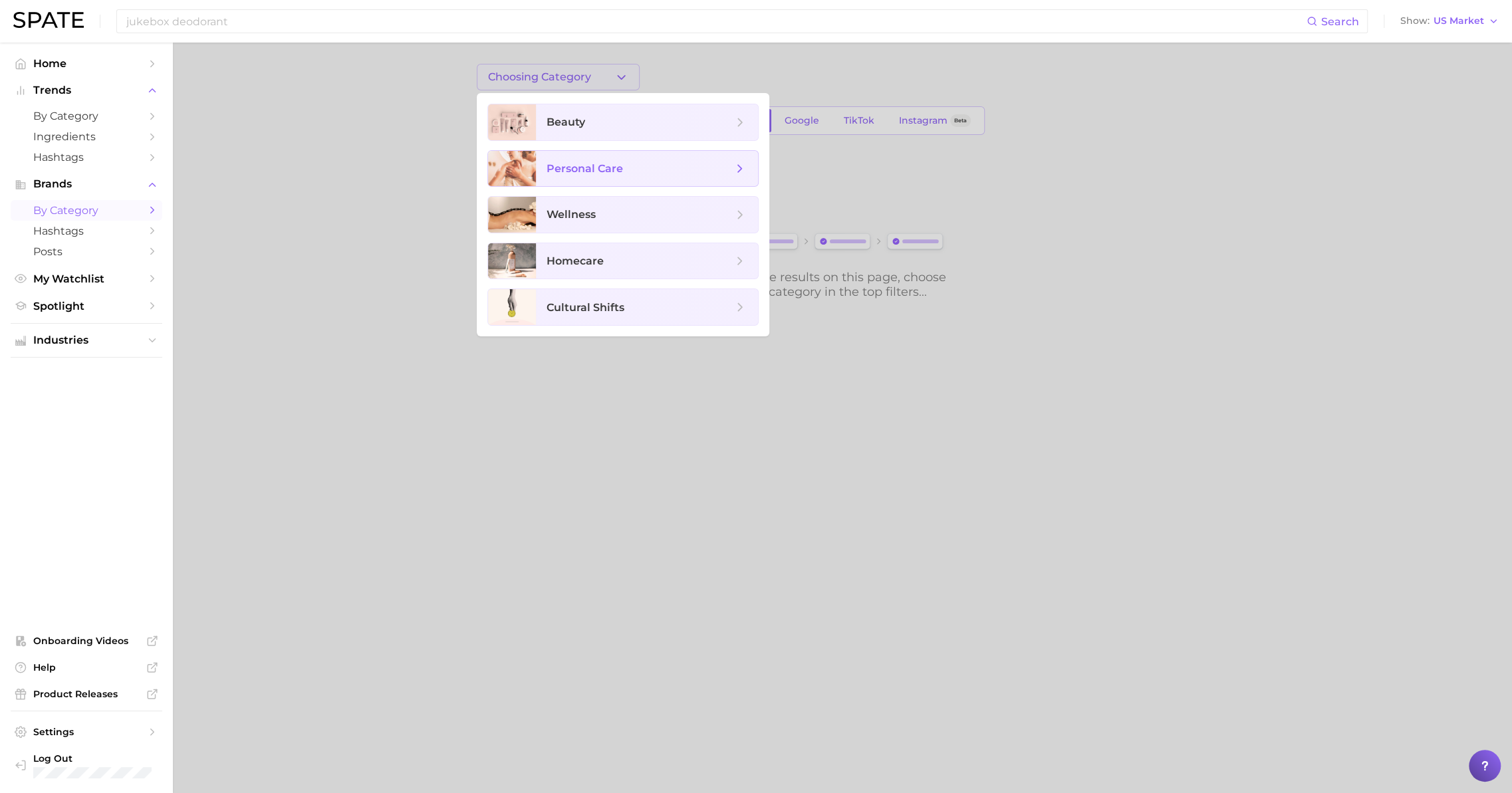
click at [668, 164] on span "personal care" at bounding box center [639, 169] width 186 height 15
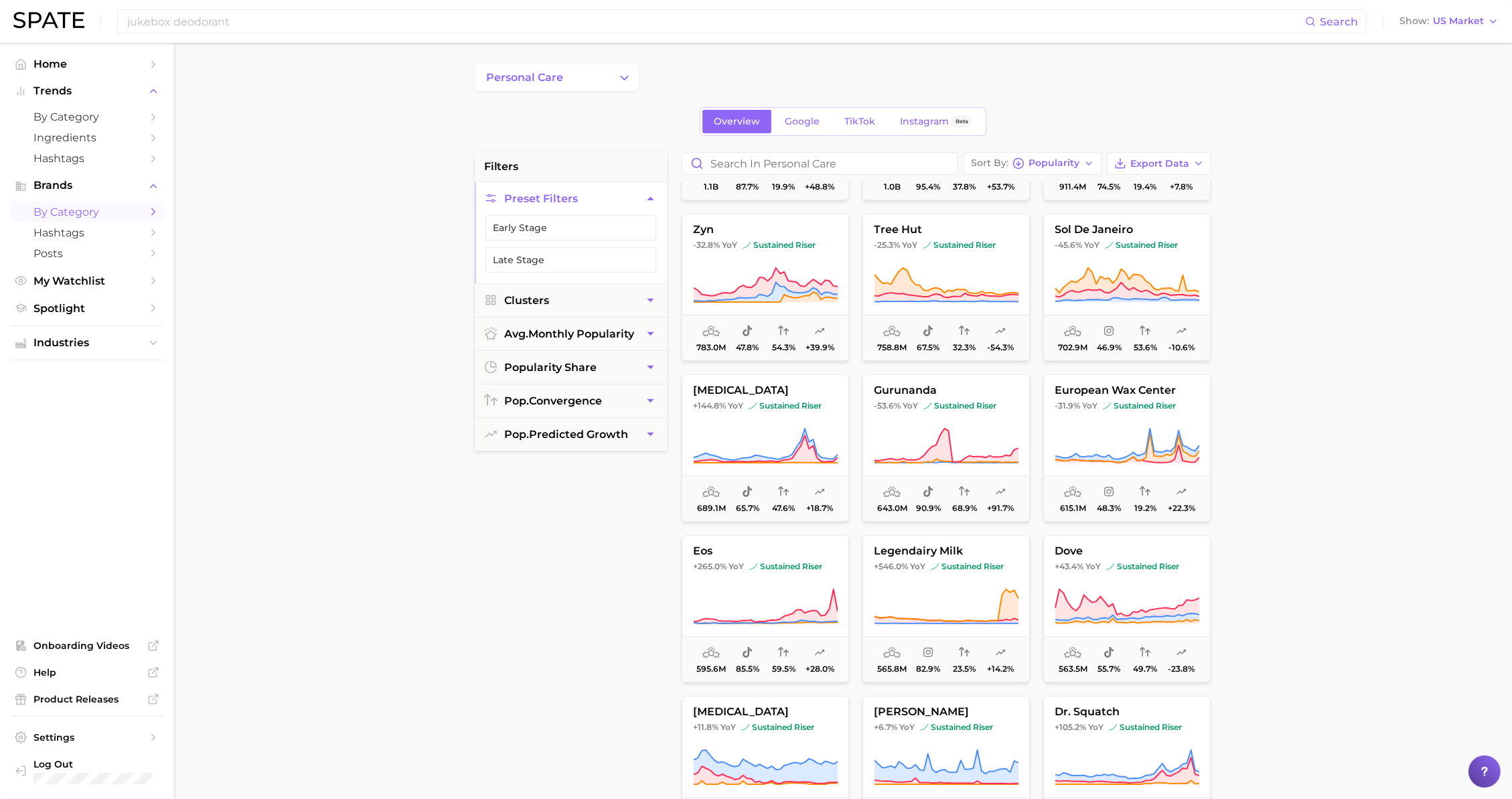
scroll to position [468, 0]
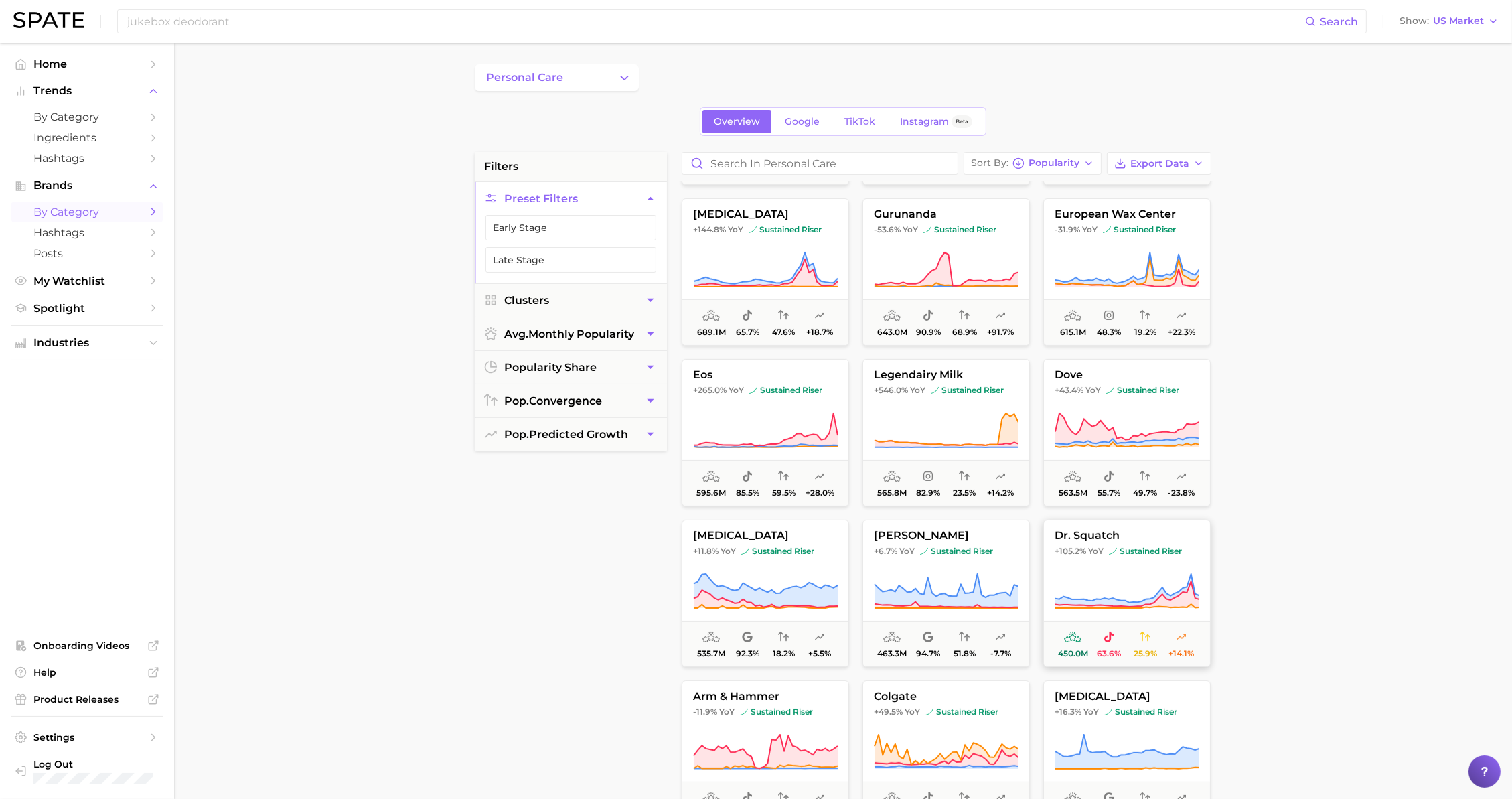
click at [1120, 534] on span "dr. squatch" at bounding box center [1126, 535] width 166 height 12
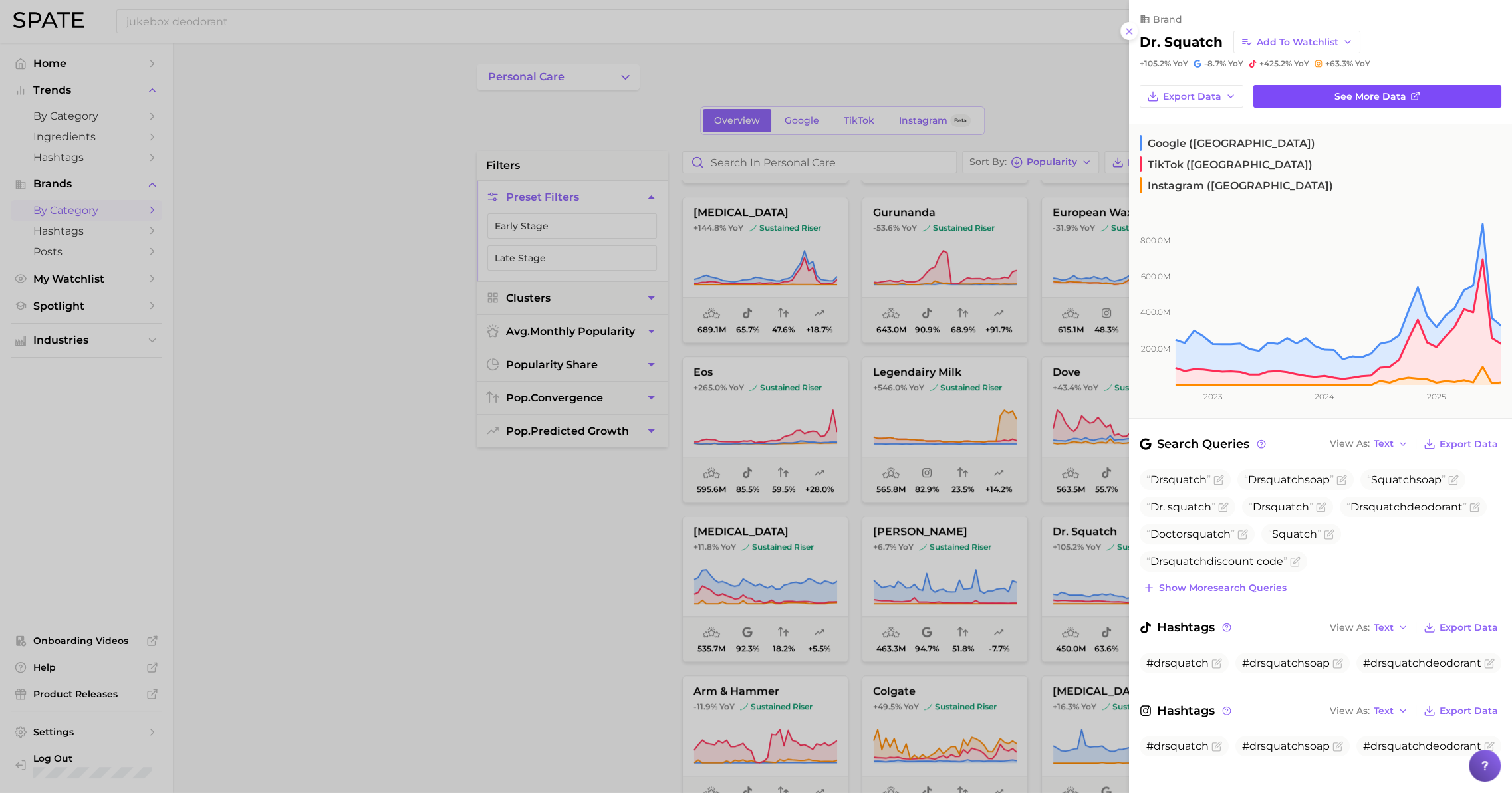
click at [1320, 92] on link "See more data" at bounding box center [1377, 97] width 248 height 23
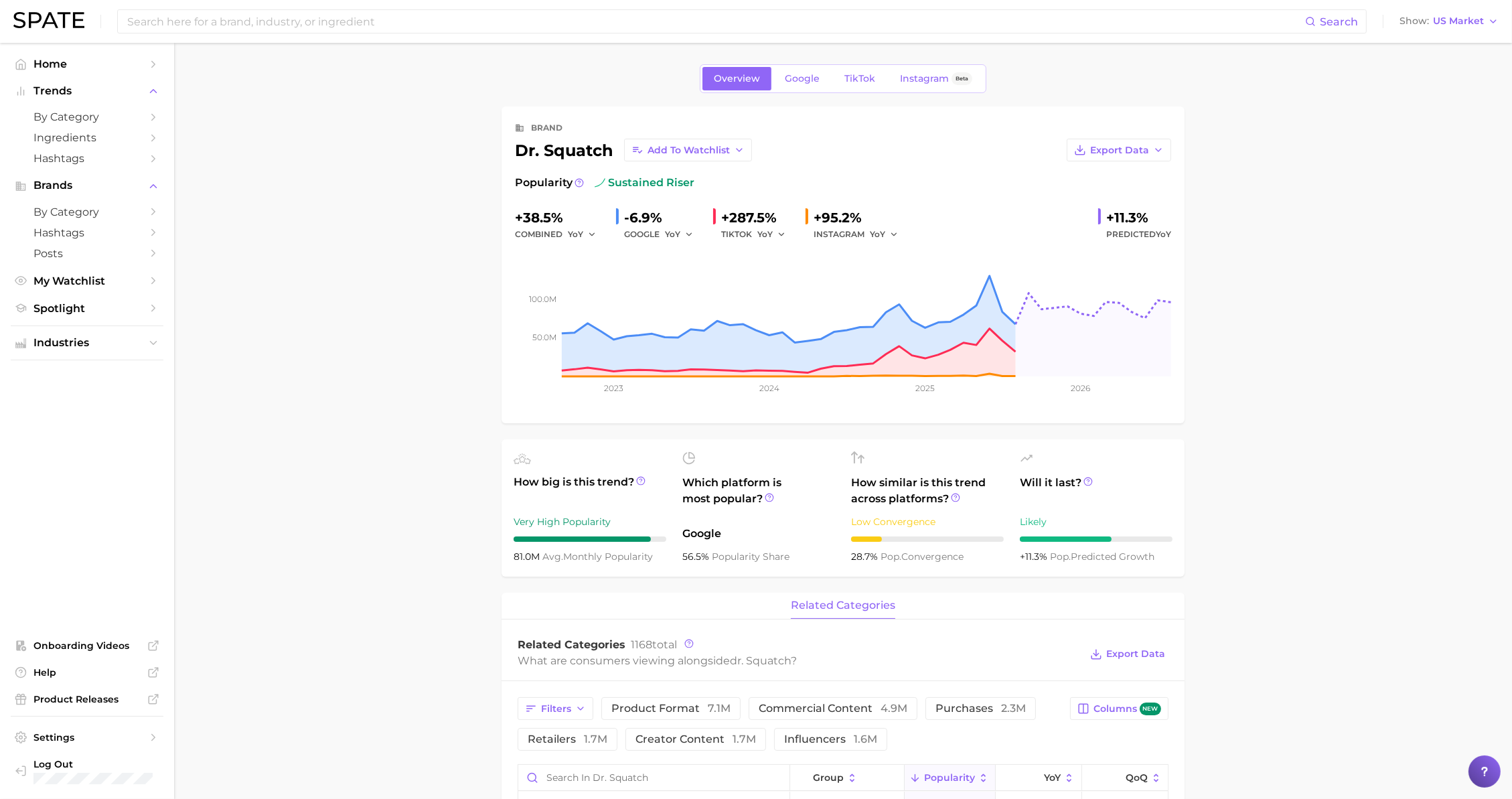
click at [628, 186] on span "sustained riser" at bounding box center [644, 182] width 100 height 16
click at [871, 78] on span "TikTok" at bounding box center [859, 79] width 31 height 12
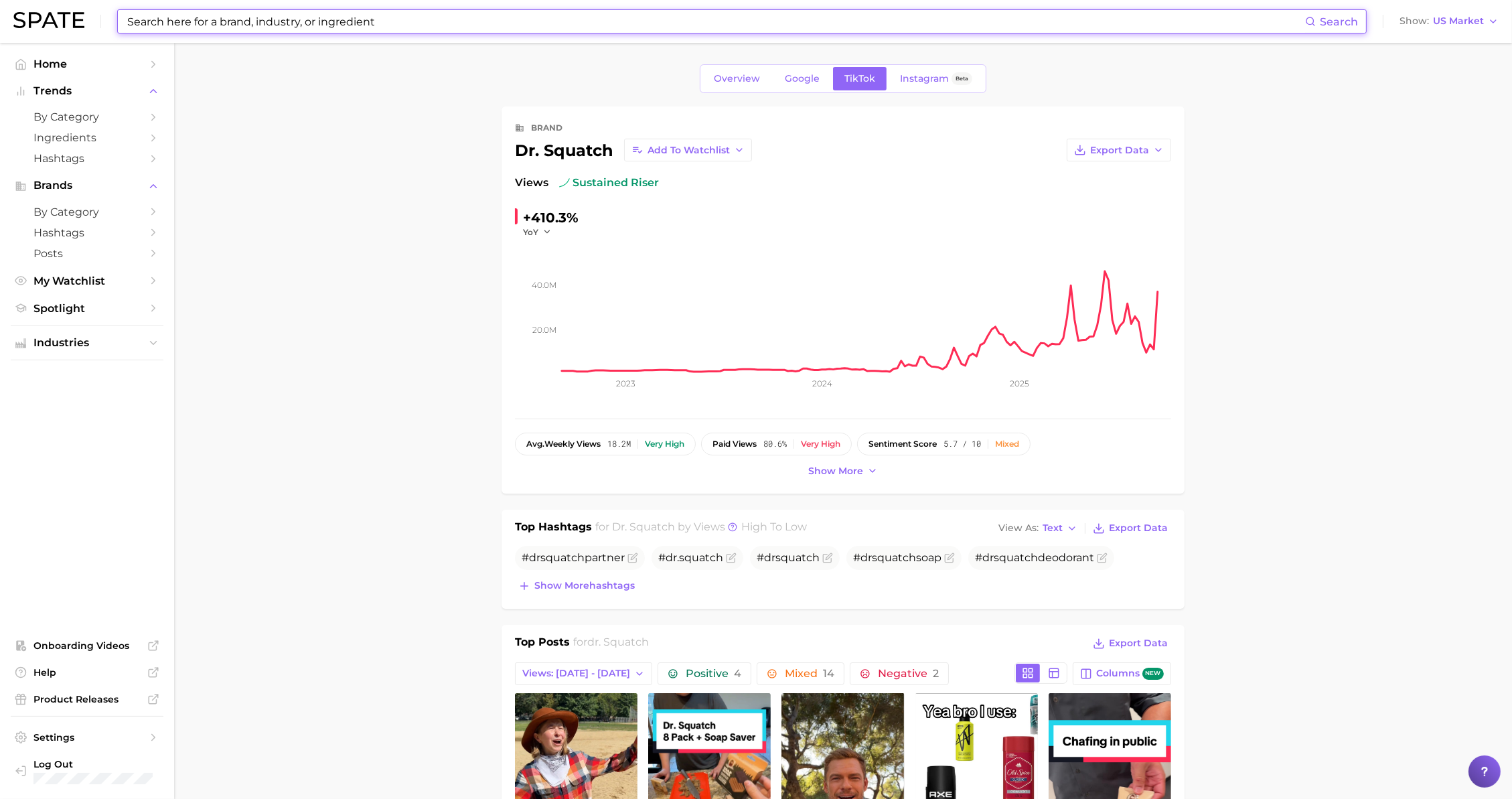
click at [344, 27] on input at bounding box center [716, 21] width 1179 height 23
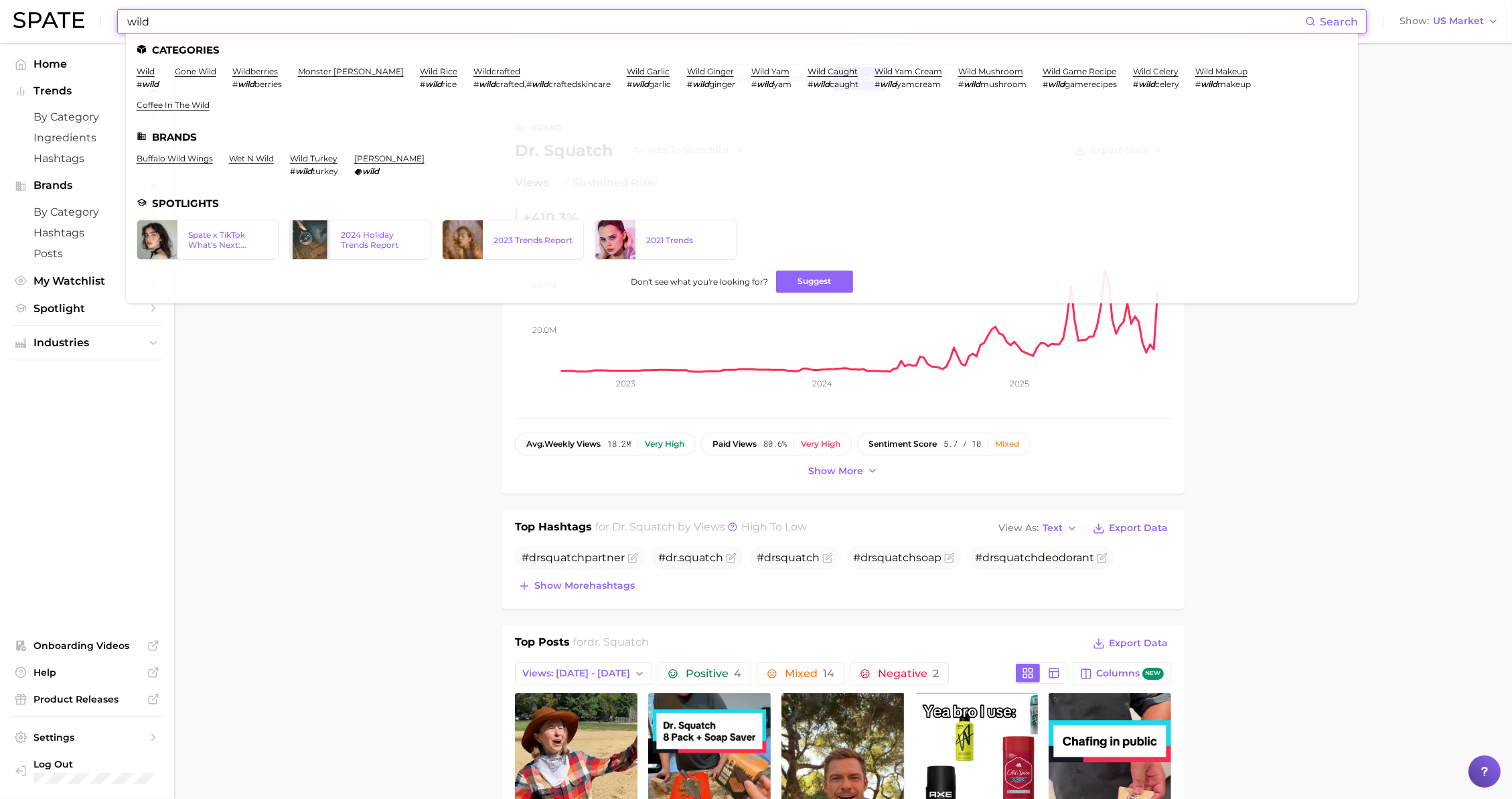
click at [247, 18] on input "wild" at bounding box center [716, 21] width 1179 height 23
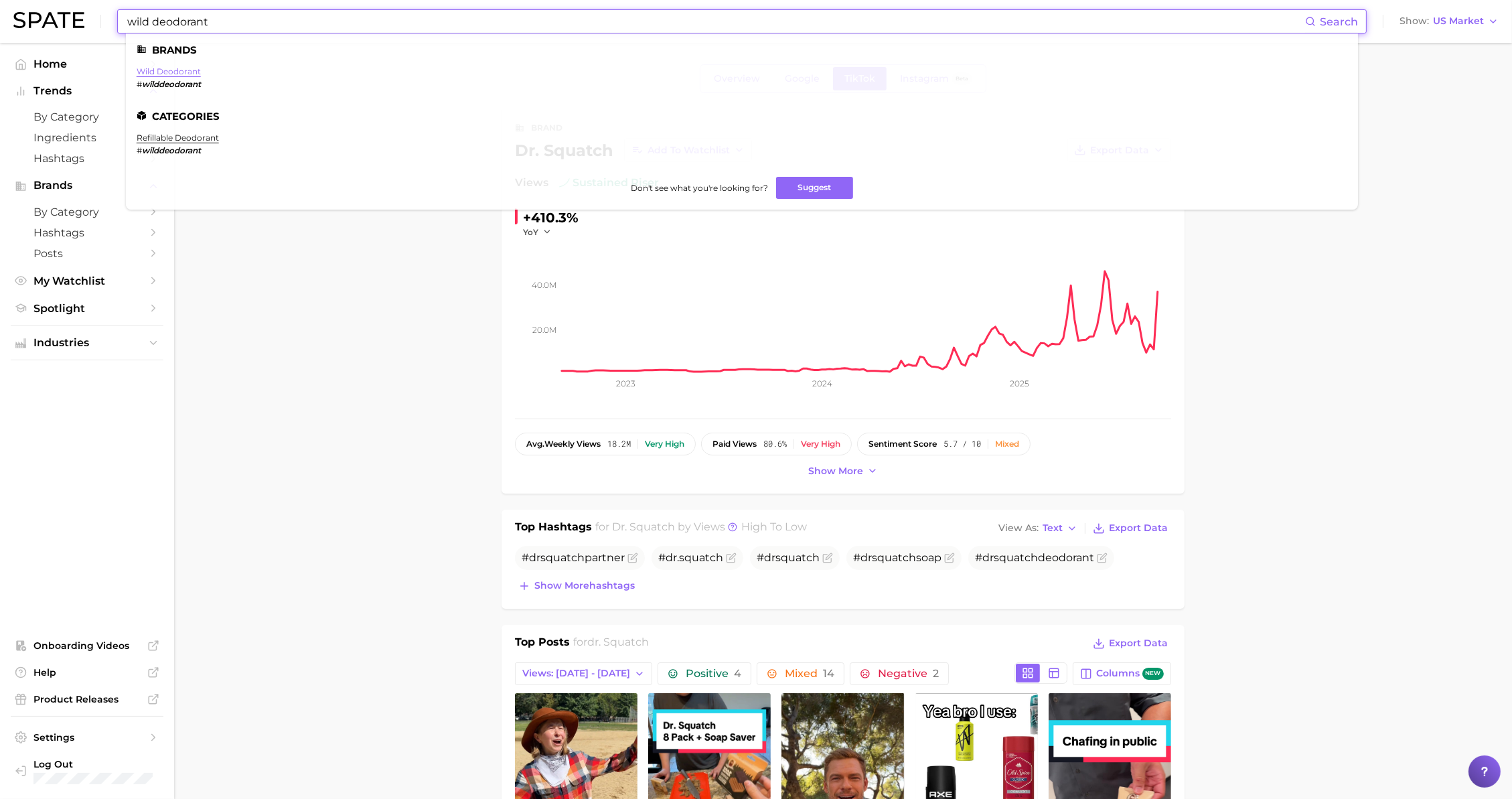
type input "wild deodorant"
click at [180, 71] on link "wild deodorant" at bounding box center [169, 71] width 64 height 10
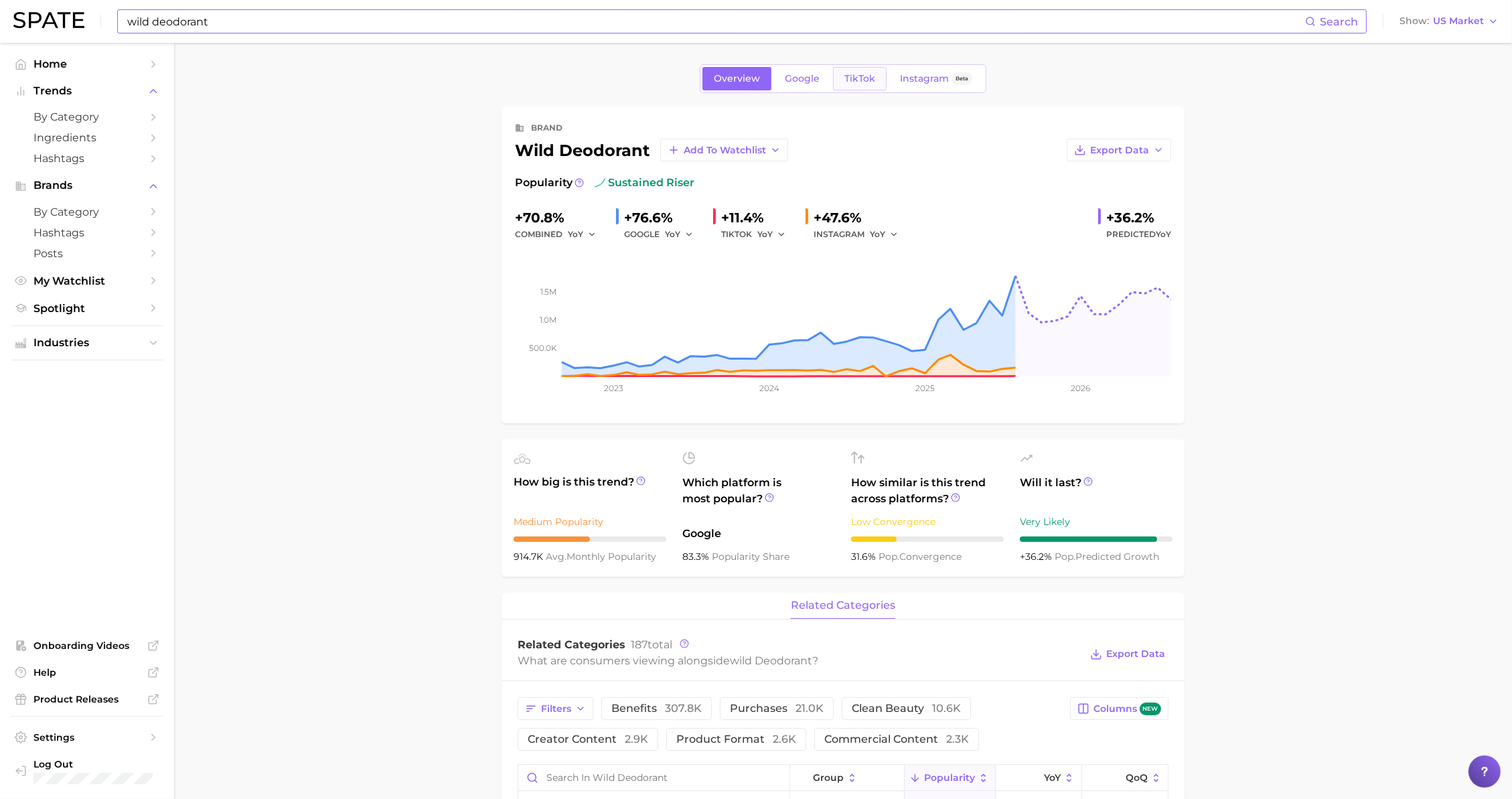
click at [857, 87] on link "TikTok" at bounding box center [859, 78] width 54 height 23
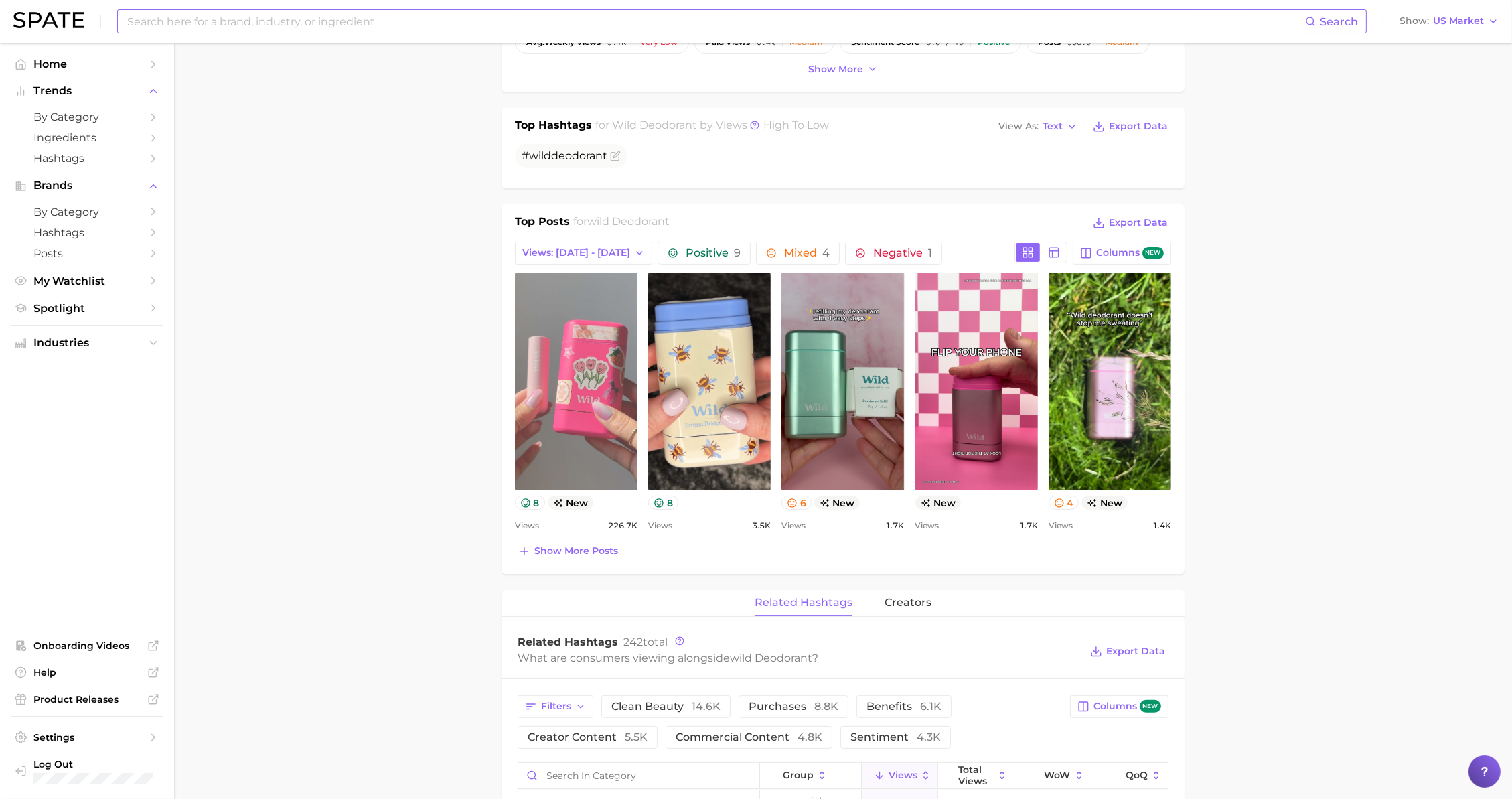
click at [562, 379] on link "view post on TikTok" at bounding box center [576, 382] width 123 height 218
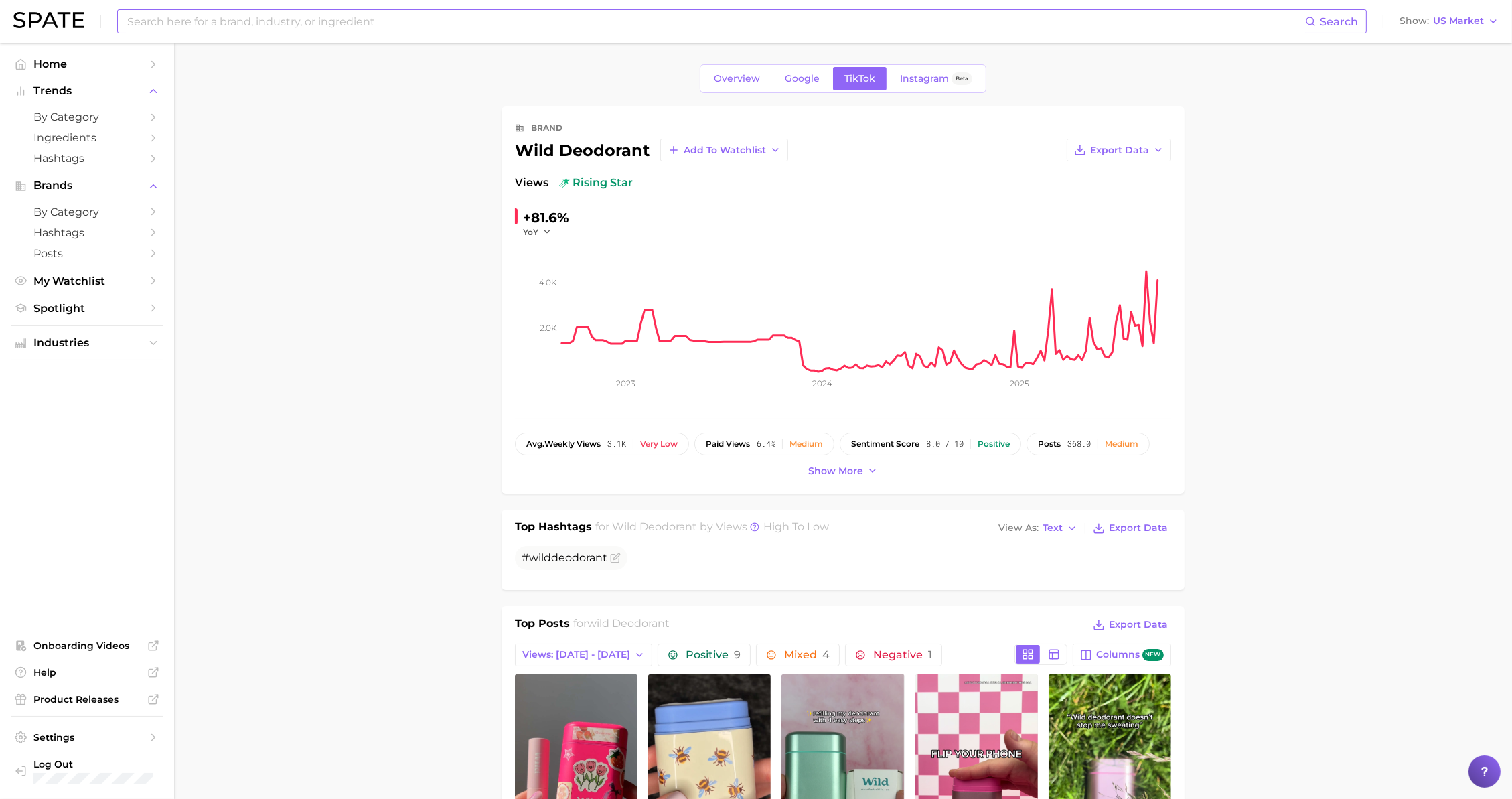
click at [206, 19] on input at bounding box center [716, 21] width 1179 height 23
type input "dr squatch"
